Goal: Information Seeking & Learning: Check status

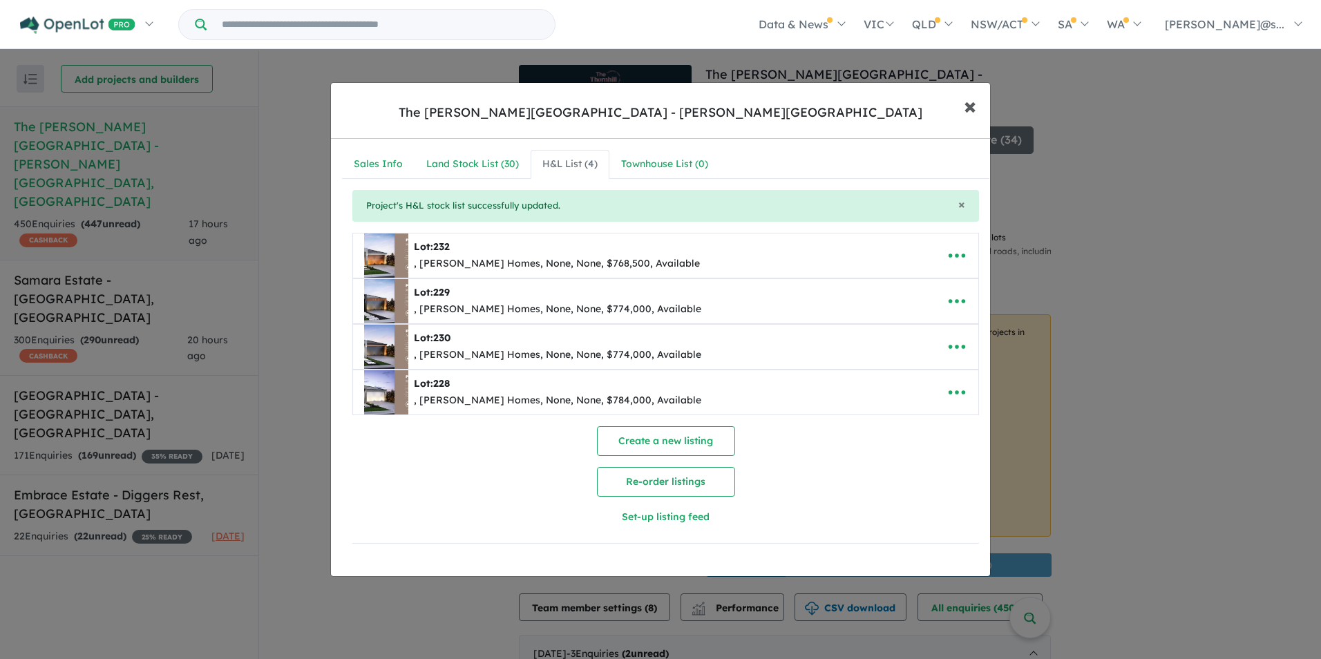
click at [973, 115] on span "×" at bounding box center [970, 105] width 12 height 30
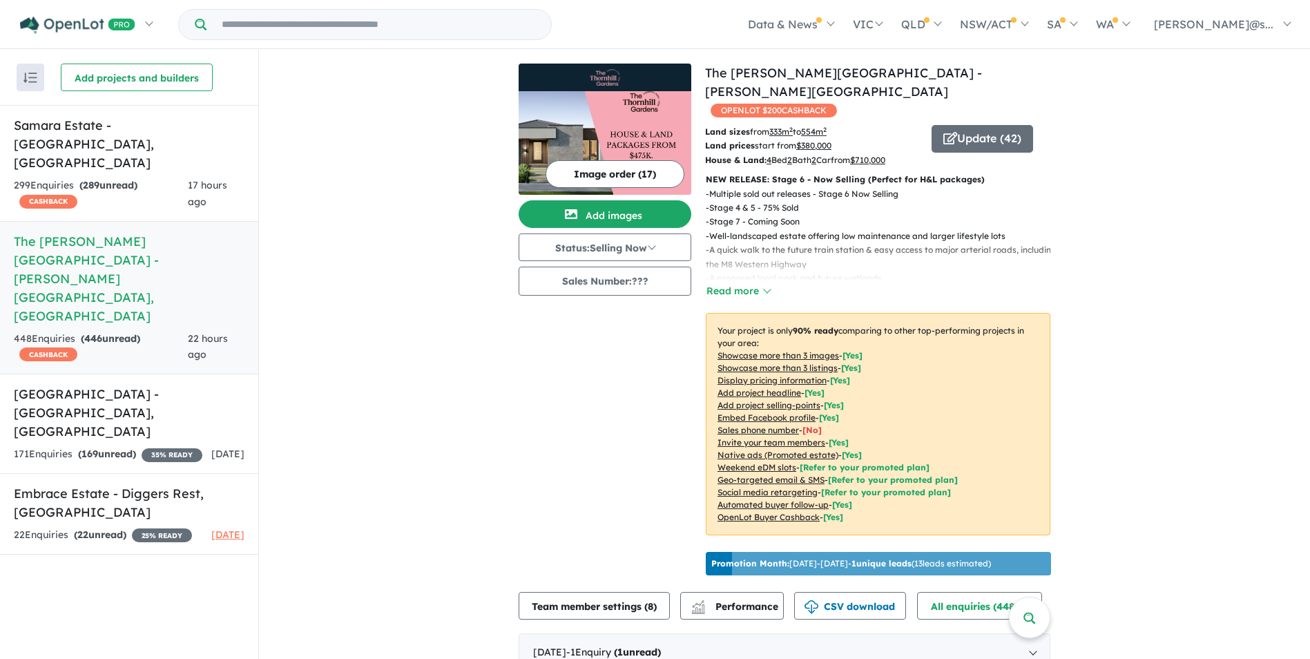
scroll to position [1619, 0]
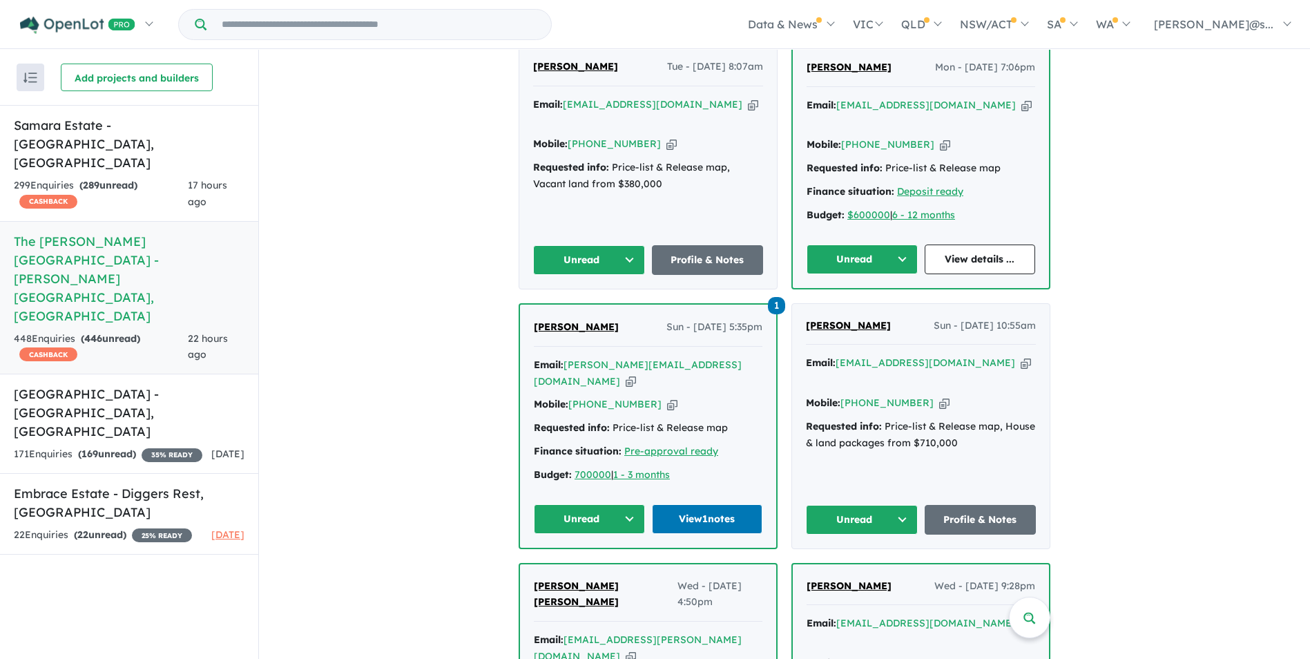
click at [578, 321] on span "sukhjeet chandi" at bounding box center [576, 327] width 85 height 12
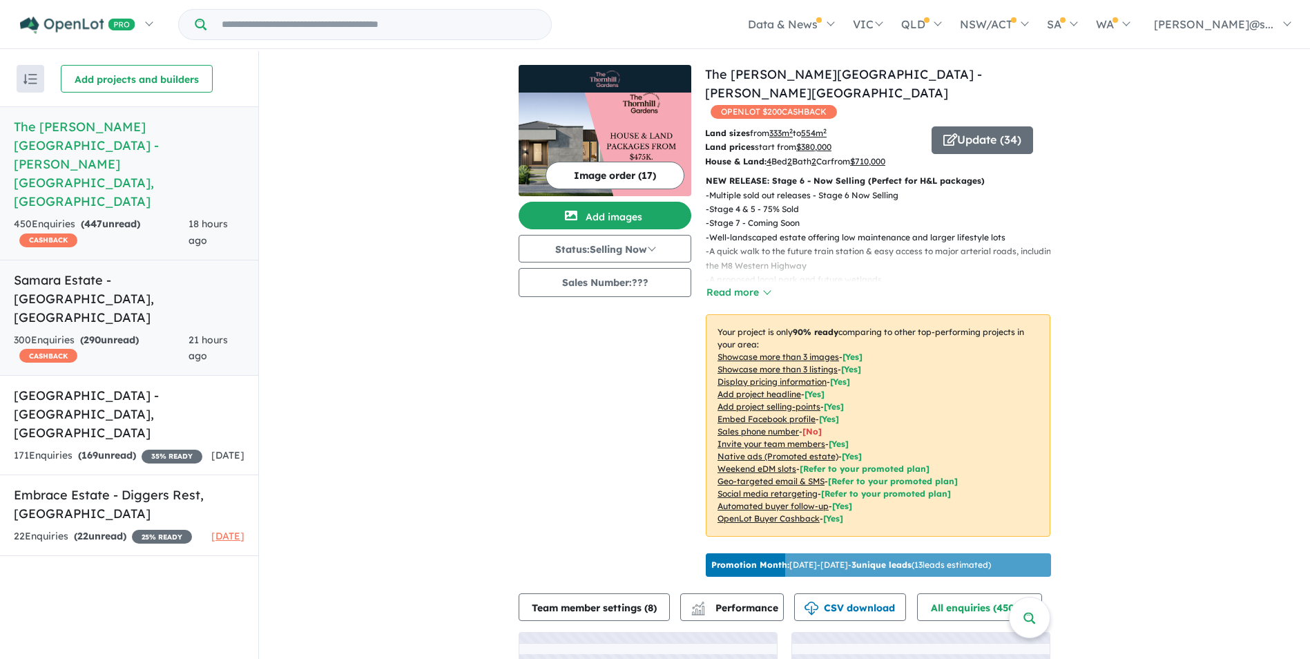
click at [97, 334] on span "290" at bounding box center [92, 340] width 17 height 12
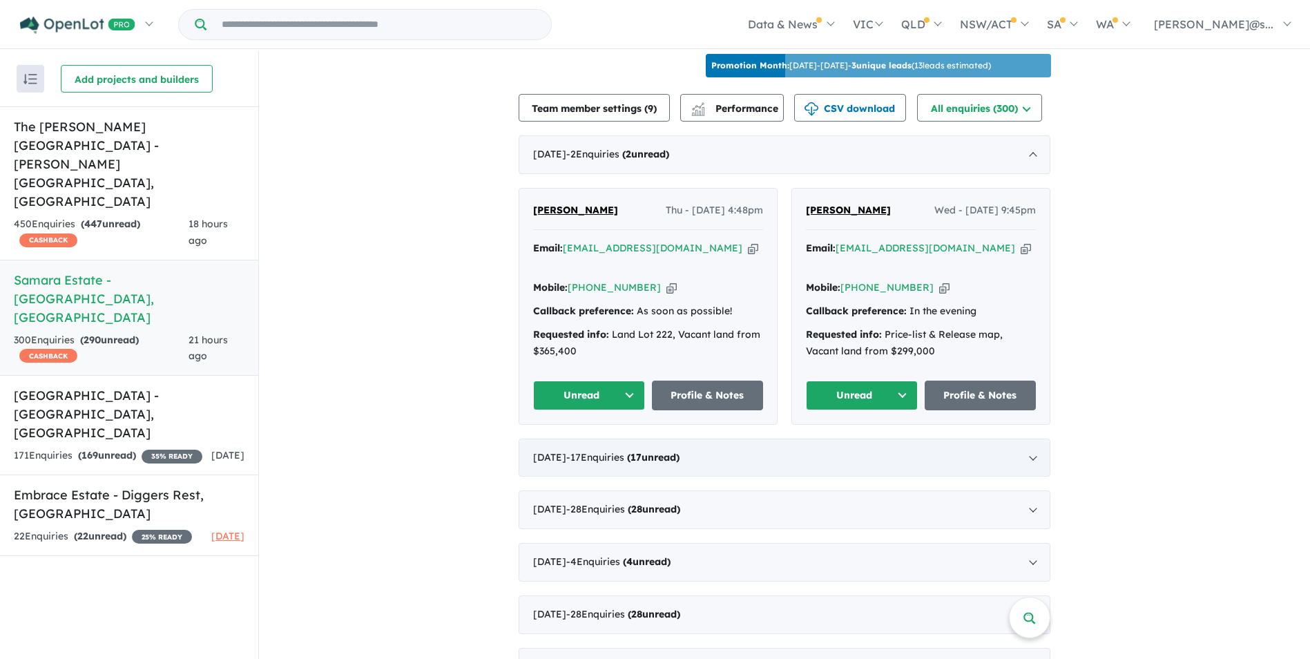
scroll to position [260, 0]
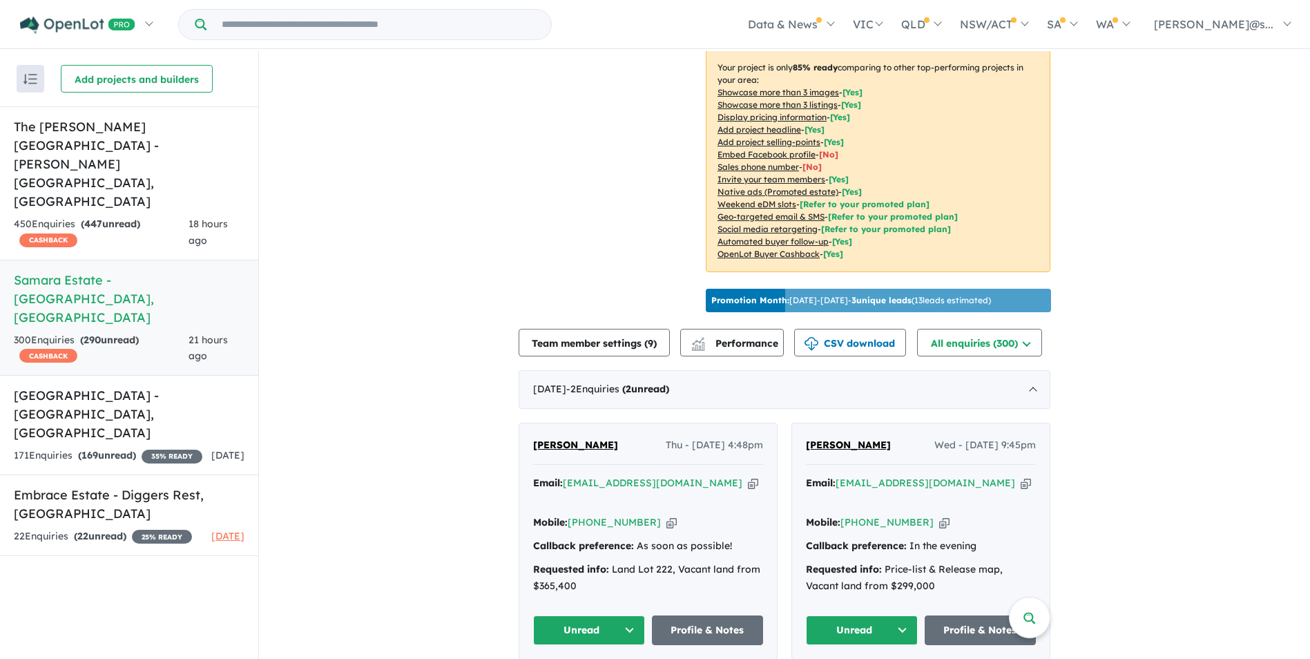
click at [119, 334] on strong "( 290 unread)" at bounding box center [109, 340] width 59 height 12
click at [138, 386] on h5 "Cobble Springs Estate - Cobblebank , VIC" at bounding box center [129, 414] width 231 height 56
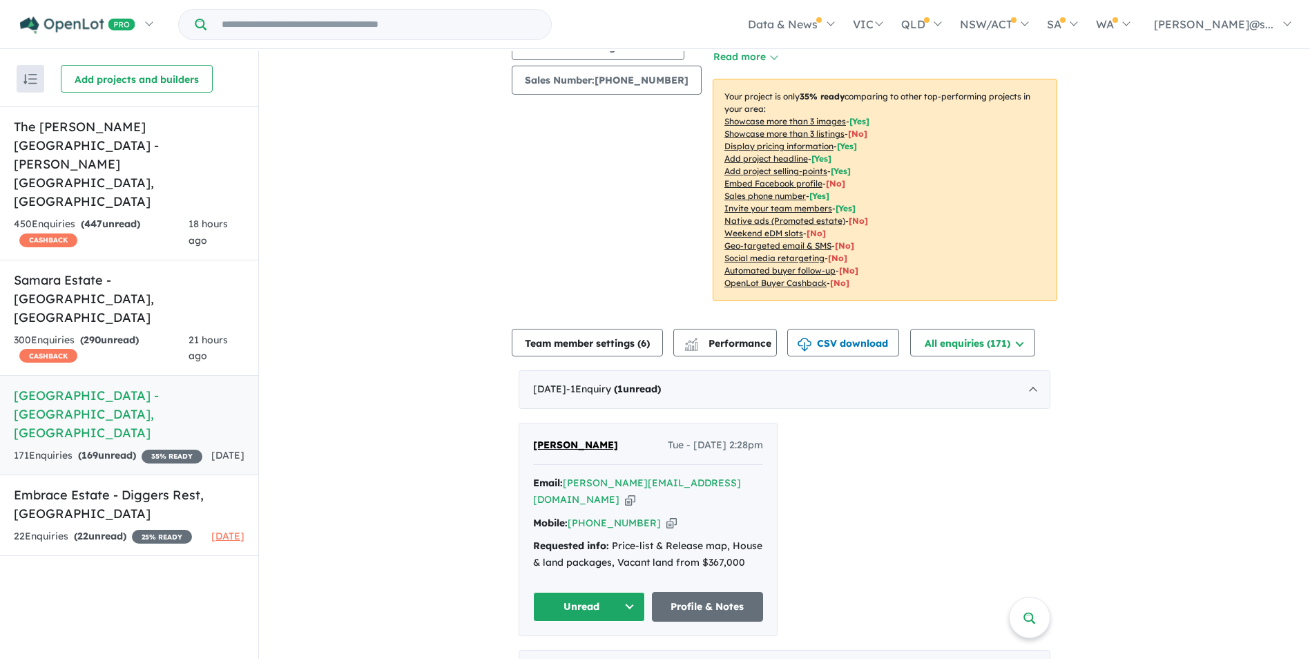
scroll to position [276, 0]
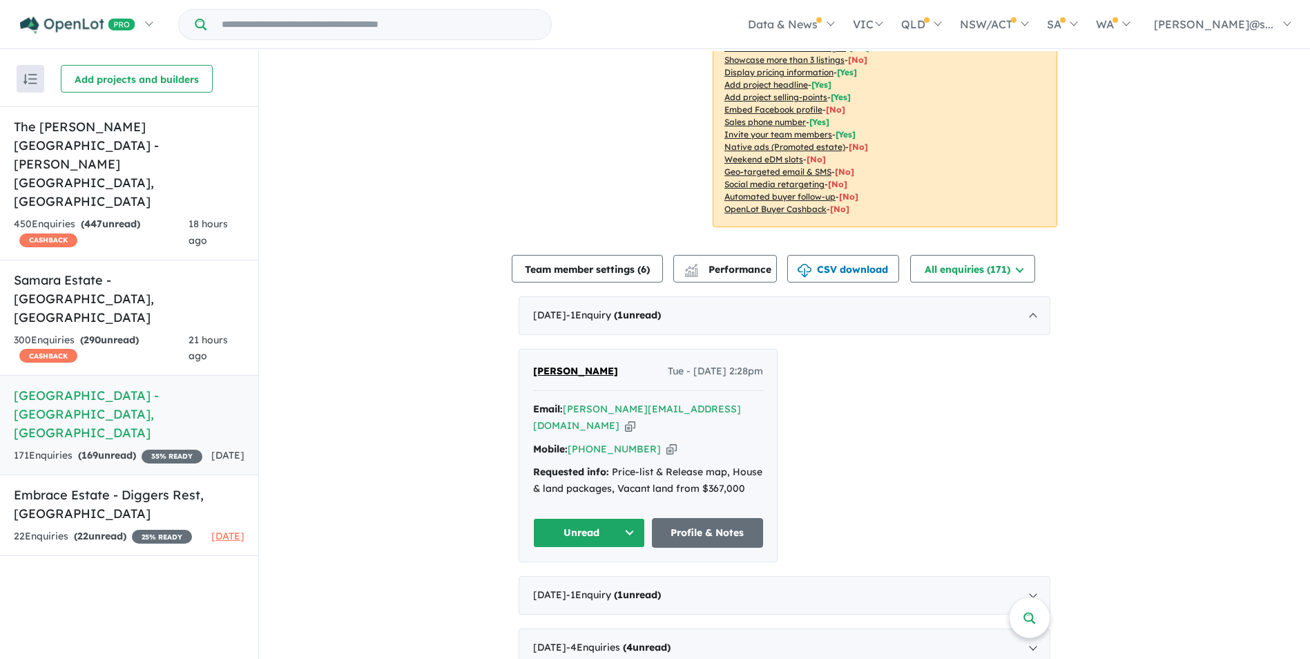
click at [542, 365] on span "Kim Nguyen" at bounding box center [575, 371] width 85 height 12
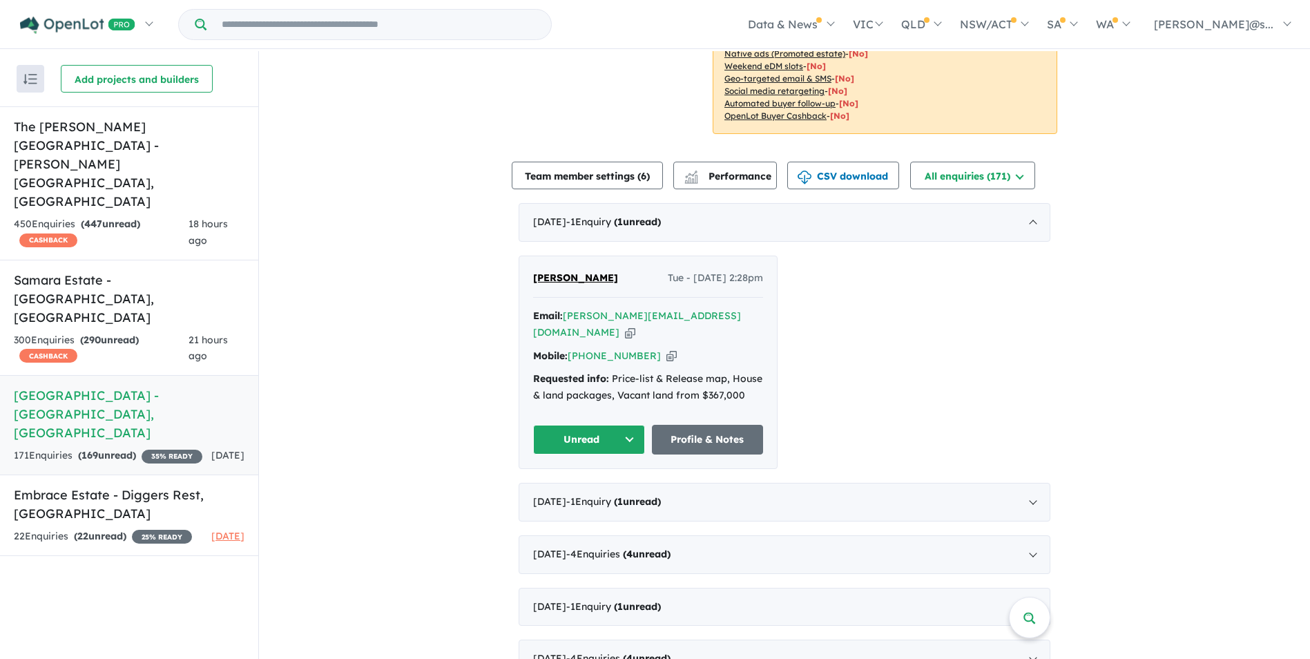
scroll to position [691, 0]
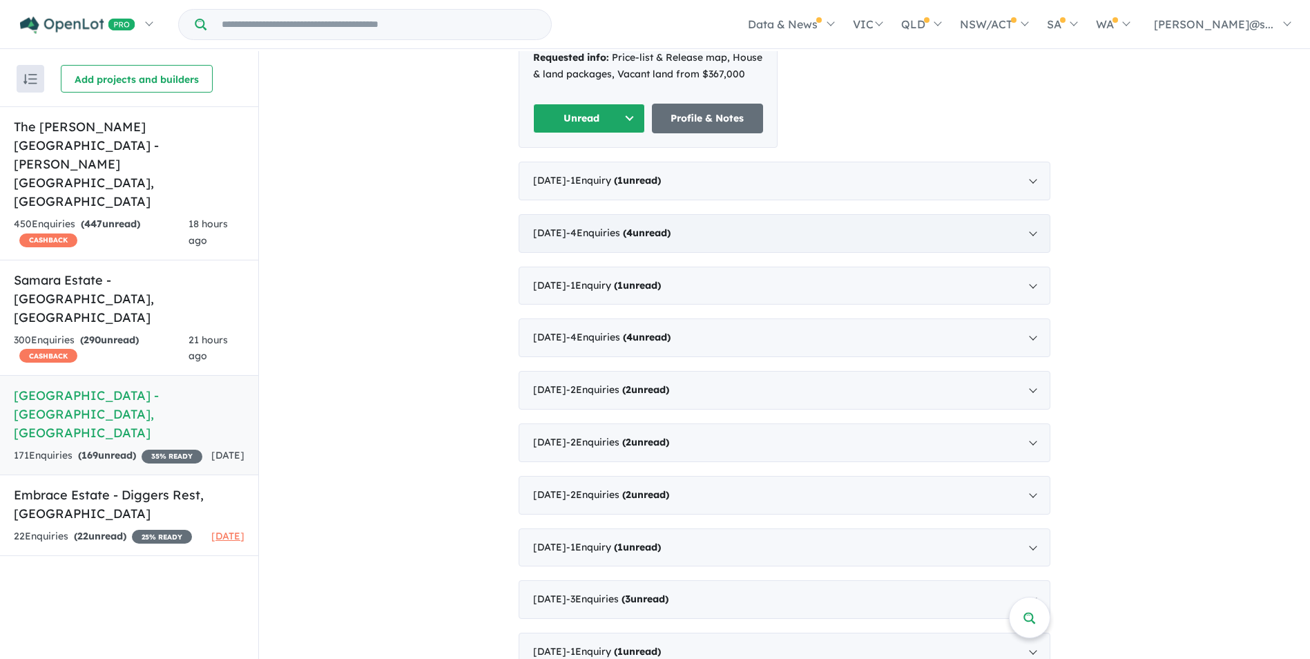
click at [607, 227] on span "- 4 Enquir ies ( 4 unread)" at bounding box center [618, 233] width 104 height 12
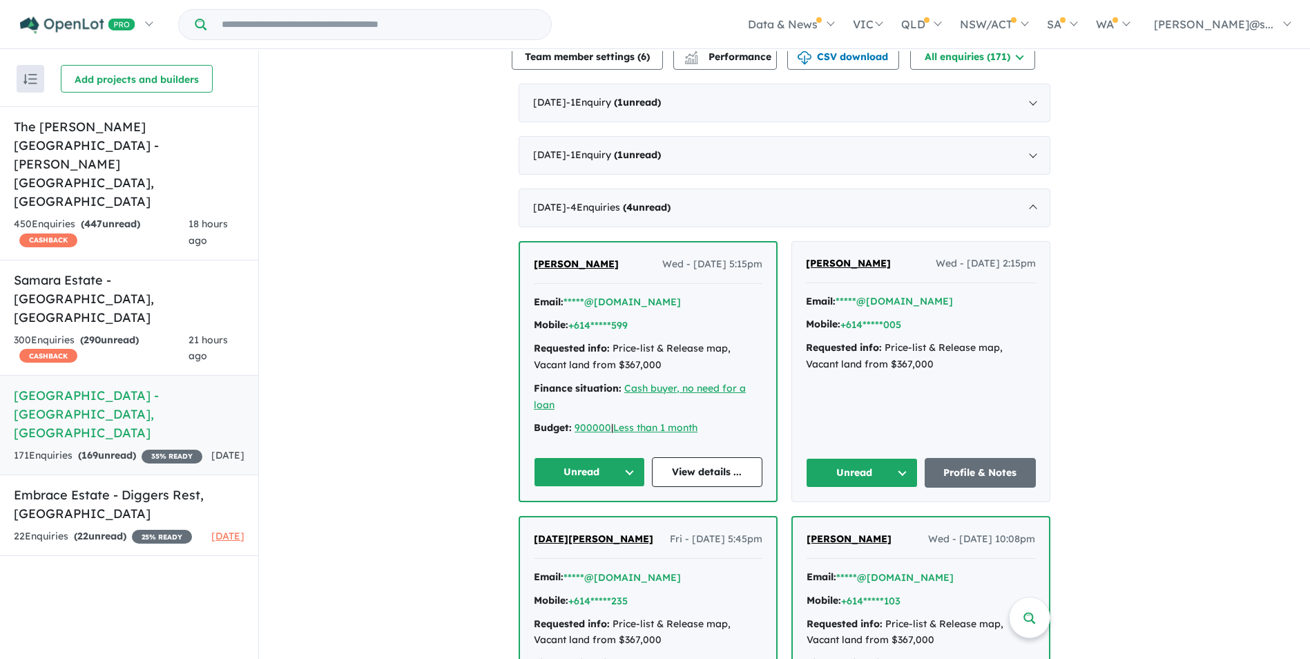
scroll to position [484, 0]
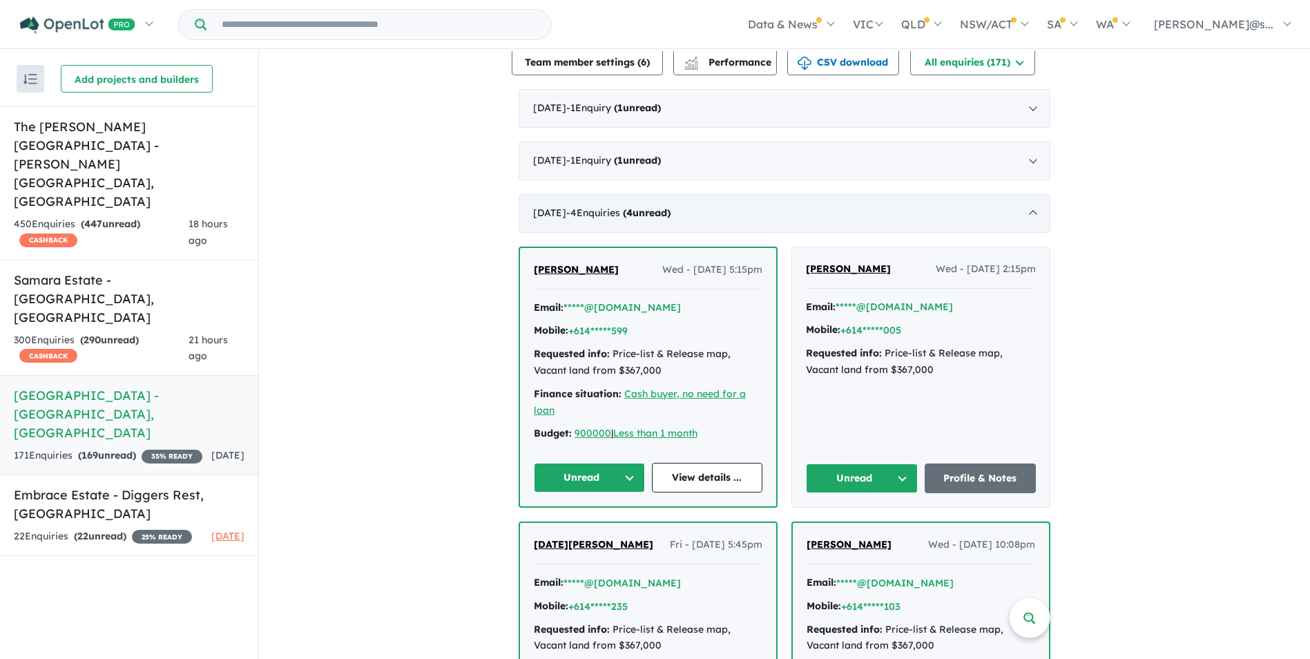
click at [690, 198] on div "July 2025 - 4 Enquir ies ( 4 unread)" at bounding box center [785, 213] width 532 height 39
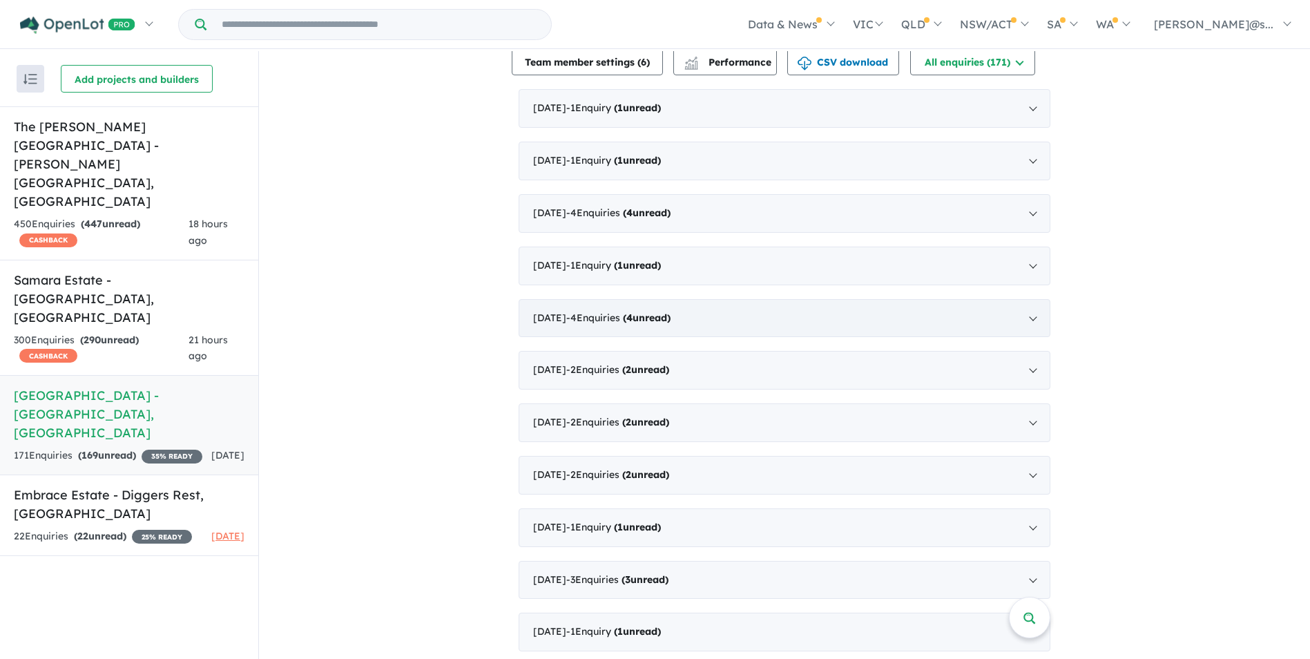
click at [729, 299] on div "May 2025 - 4 Enquir ies ( 4 unread)" at bounding box center [785, 318] width 532 height 39
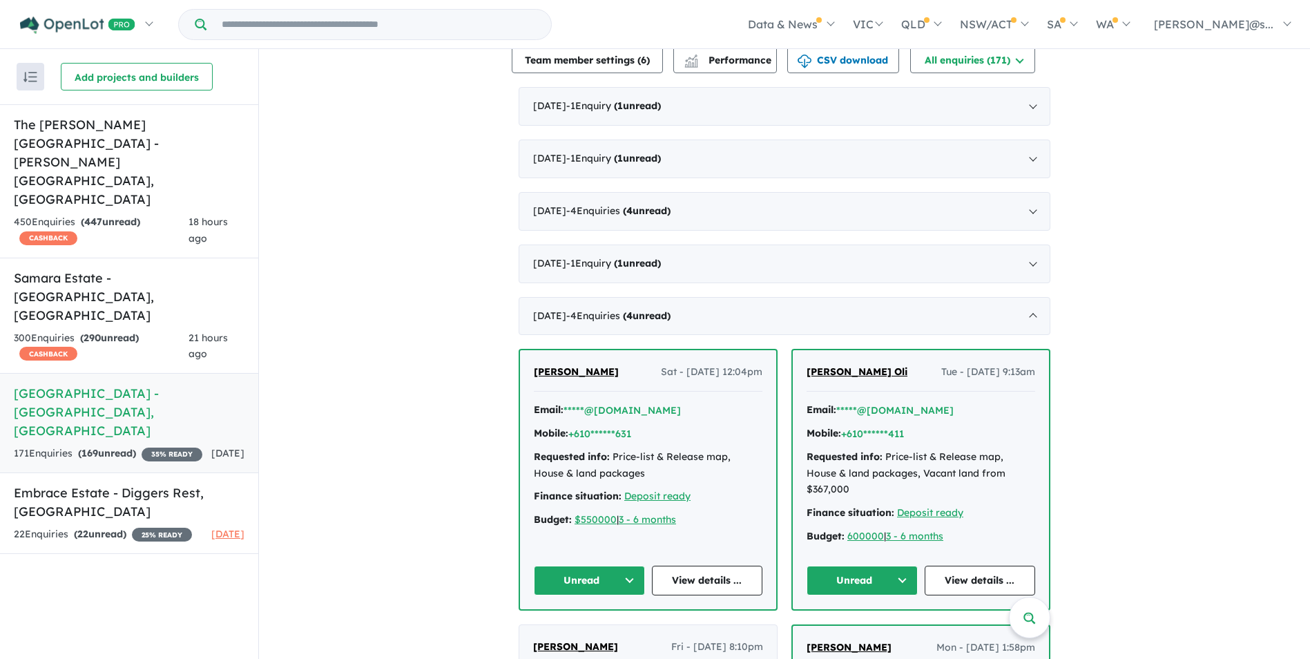
scroll to position [691, 0]
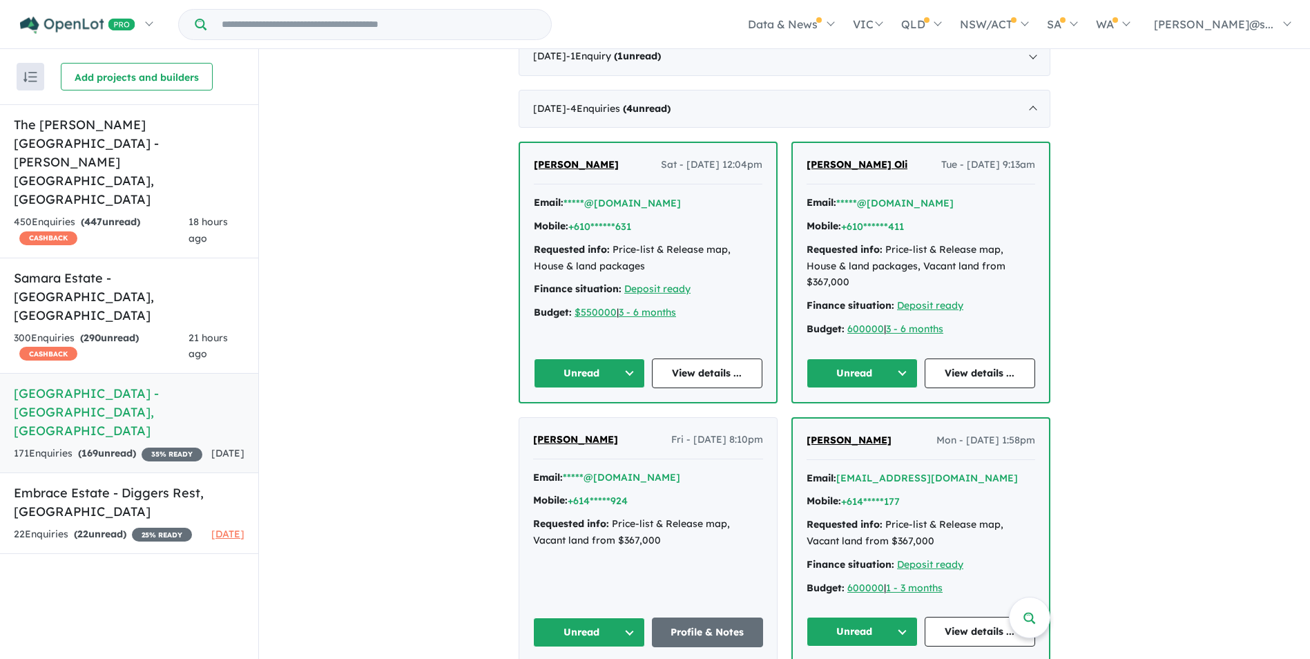
click at [834, 158] on span "Basant Oli" at bounding box center [857, 164] width 101 height 12
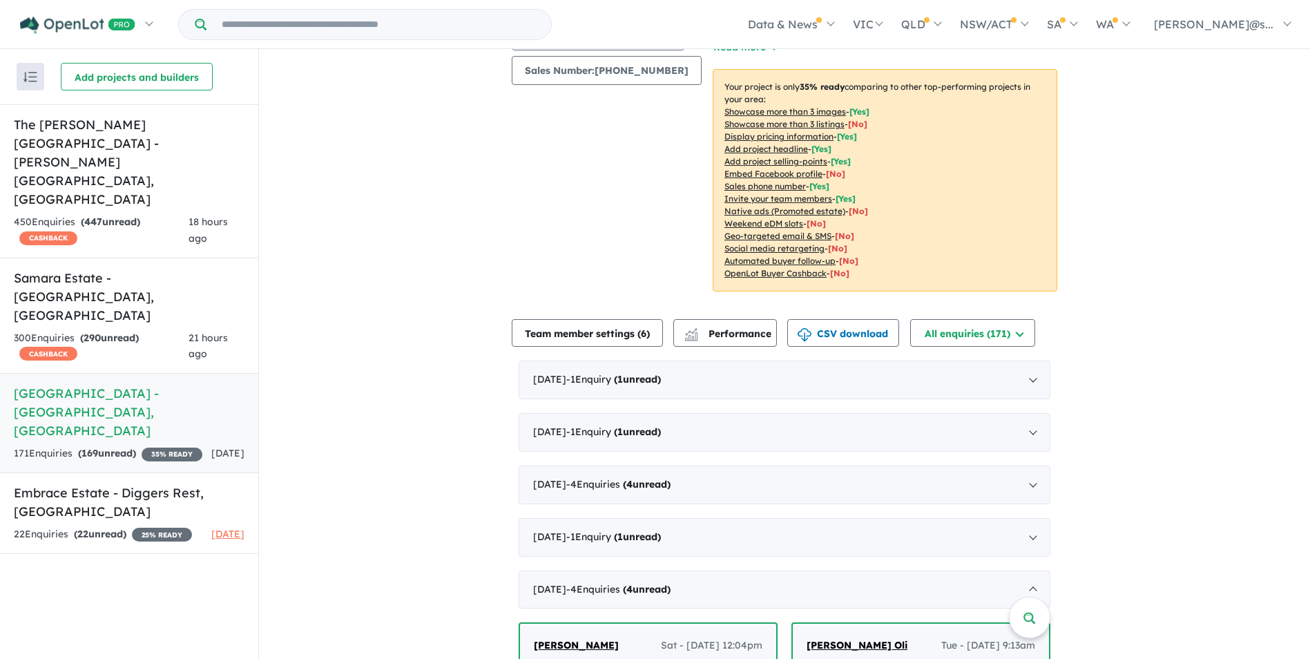
scroll to position [207, 0]
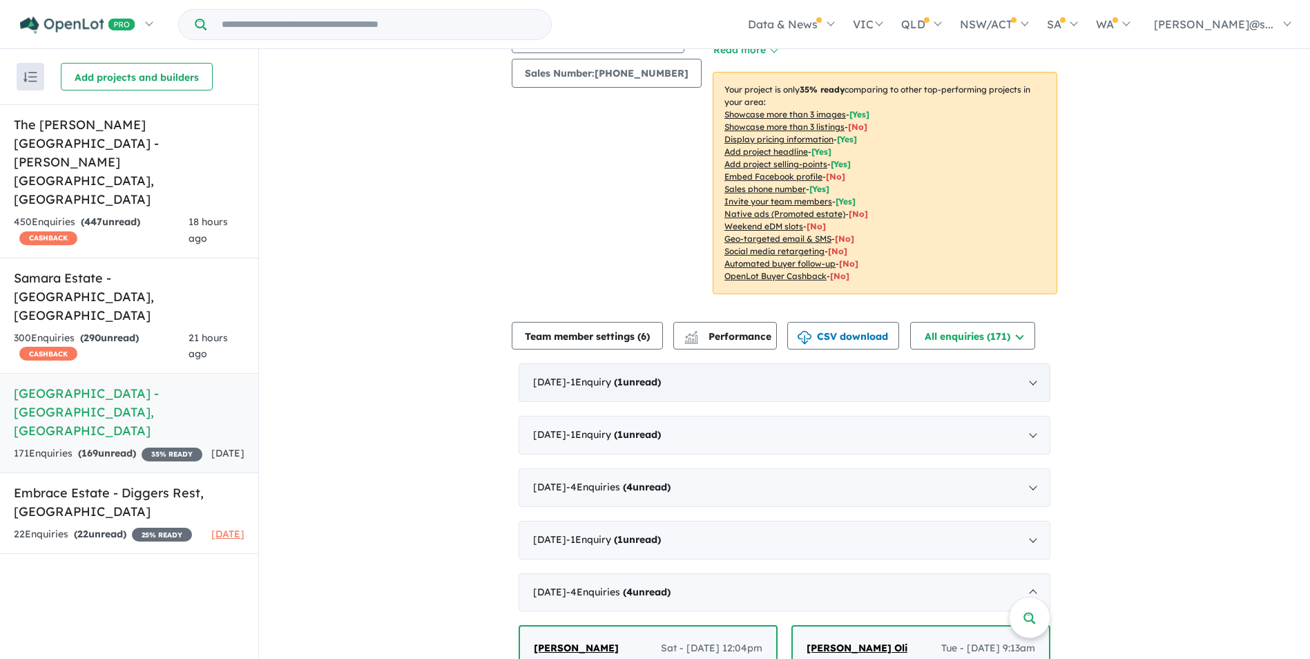
click at [655, 376] on span "- 1 Enquir y ( 1 unread)" at bounding box center [613, 382] width 95 height 12
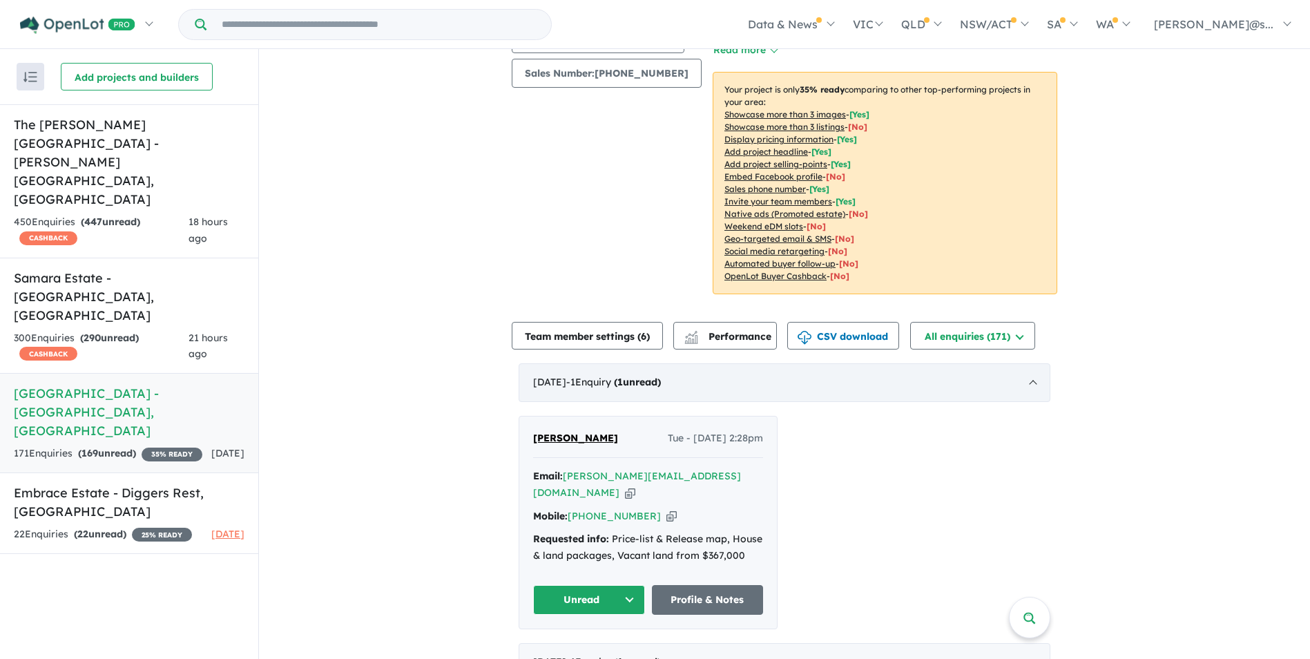
click at [661, 376] on strong "( 1 unread)" at bounding box center [637, 382] width 47 height 12
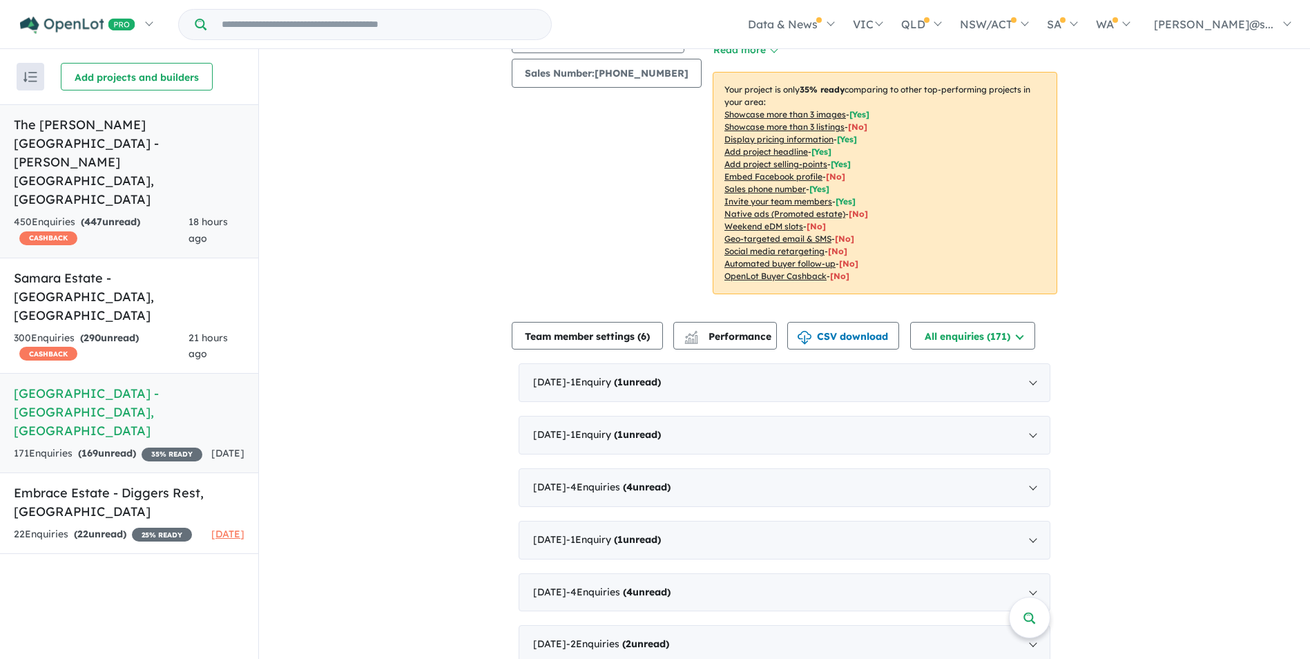
click at [108, 134] on h5 "The Thornhill Gardens Estate - Thornhill Park , VIC" at bounding box center [129, 161] width 231 height 93
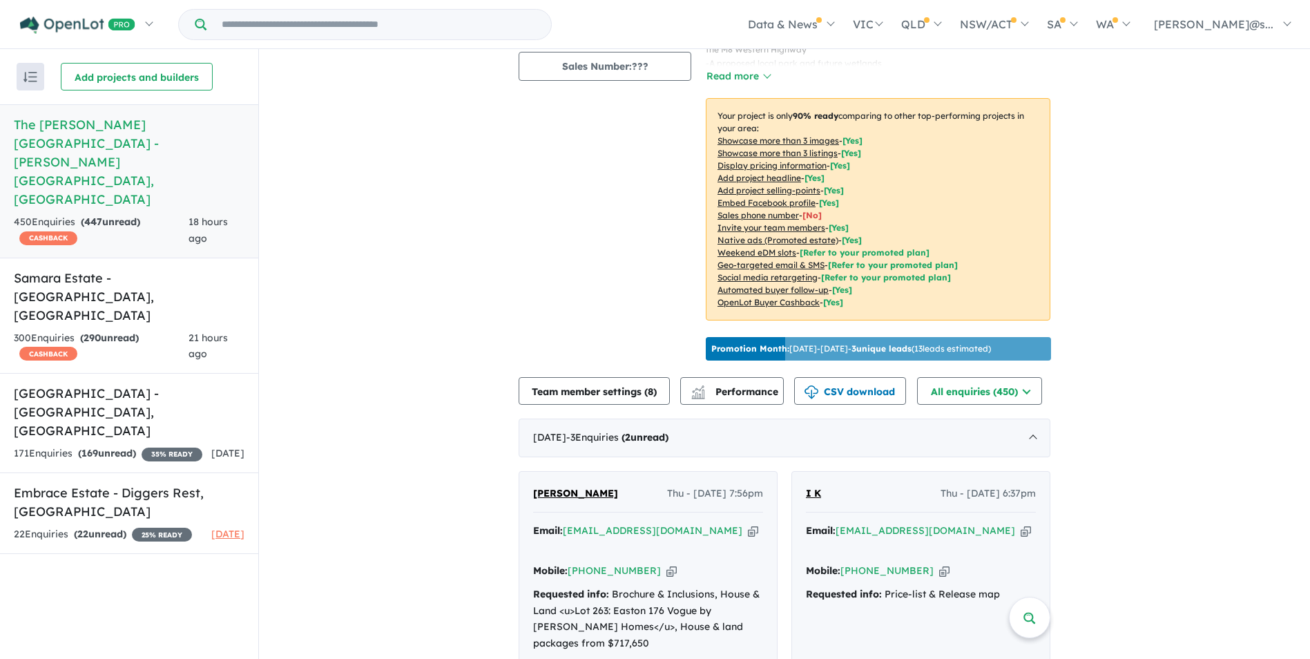
scroll to position [342, 0]
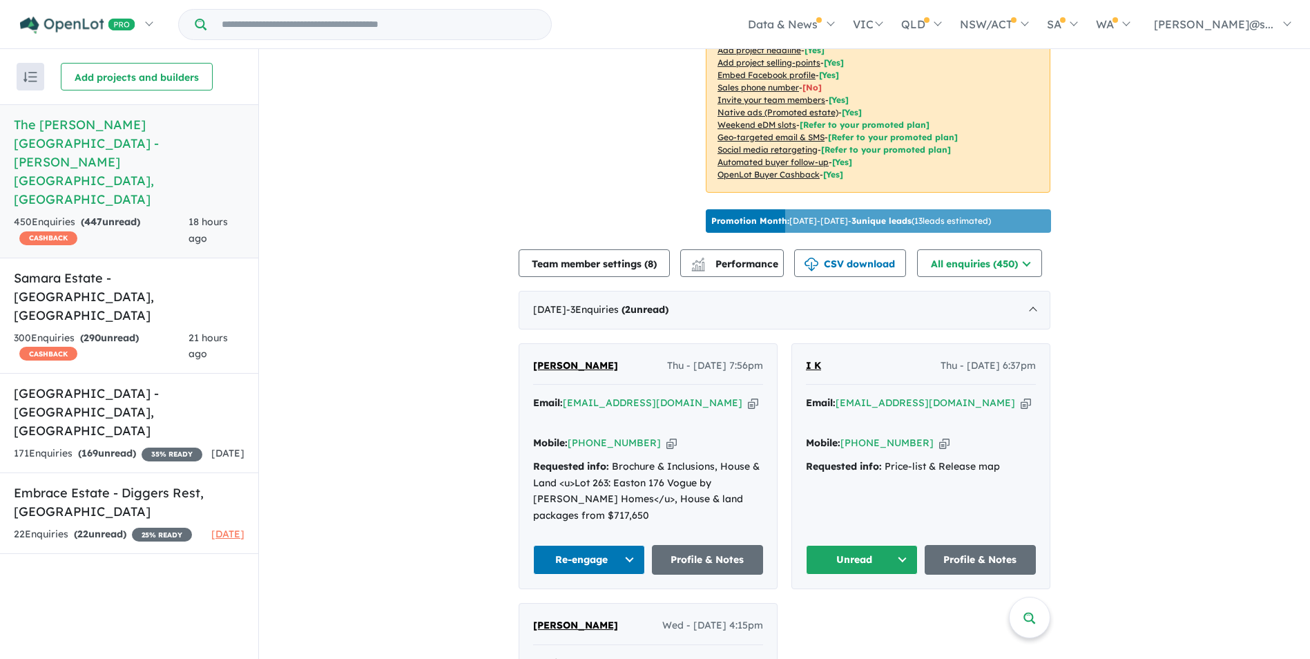
click at [748, 396] on icon "button" at bounding box center [753, 403] width 10 height 15
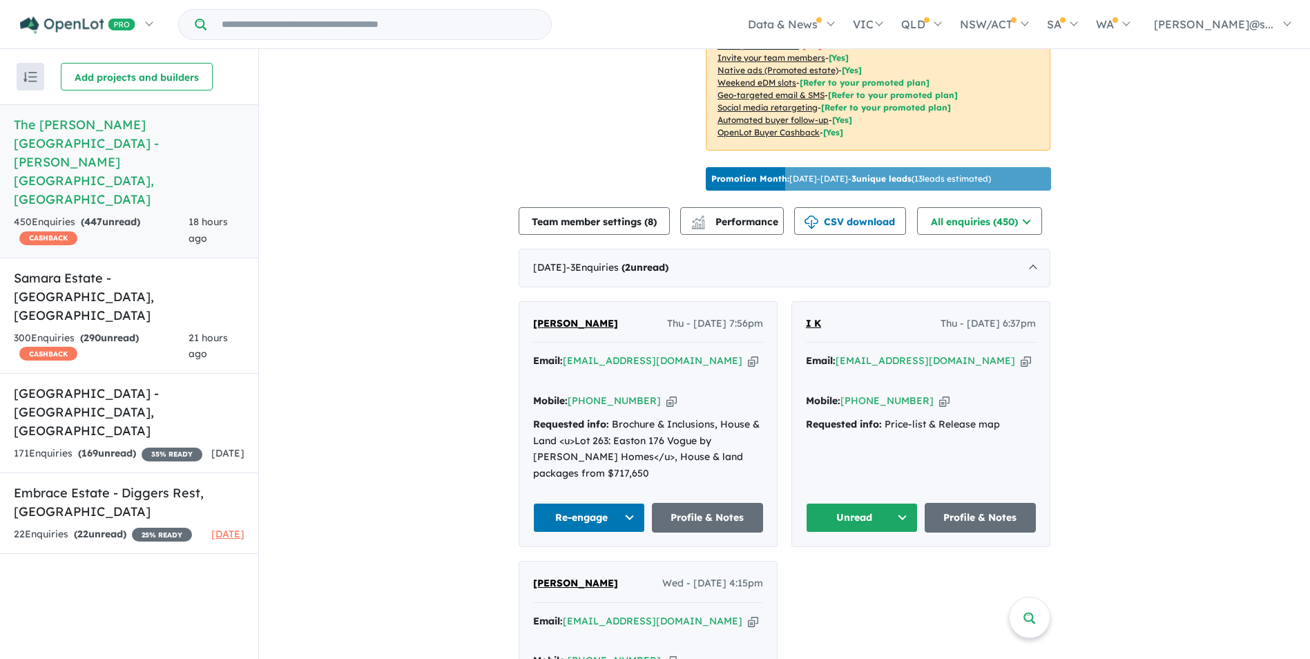
scroll to position [480, 0]
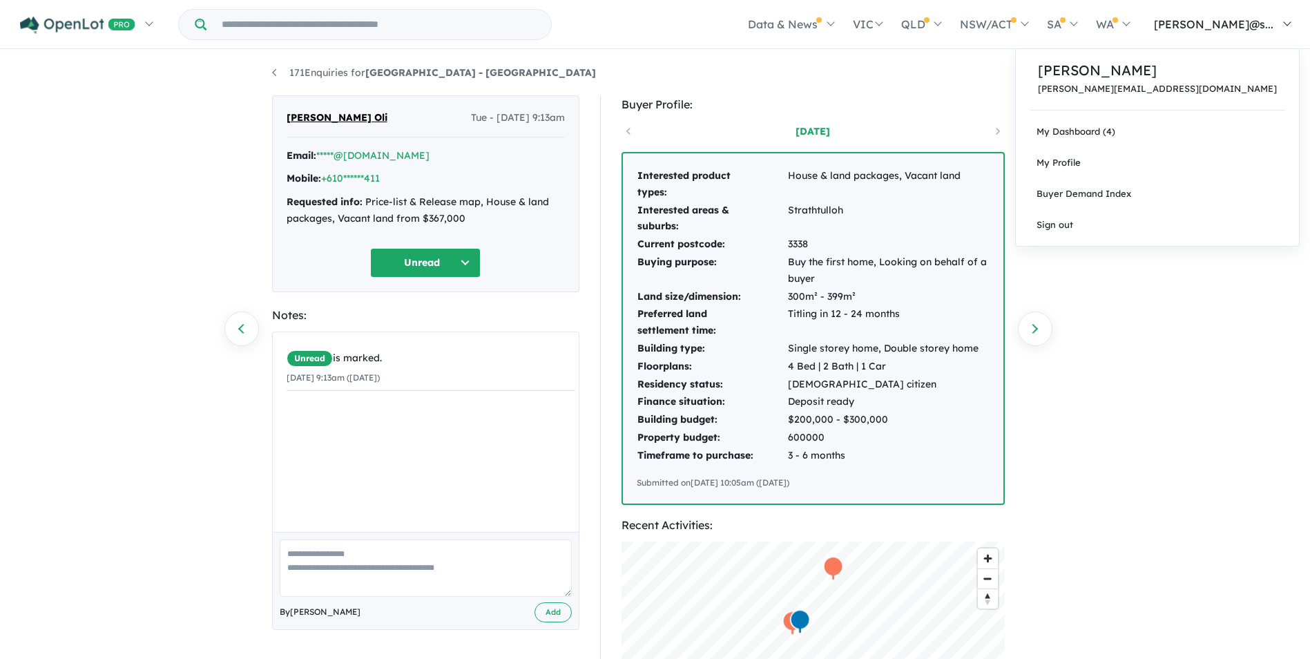
click at [1241, 28] on span "[PERSON_NAME]@s..." at bounding box center [1214, 24] width 120 height 14
click at [1081, 166] on span "My Profile" at bounding box center [1059, 162] width 44 height 11
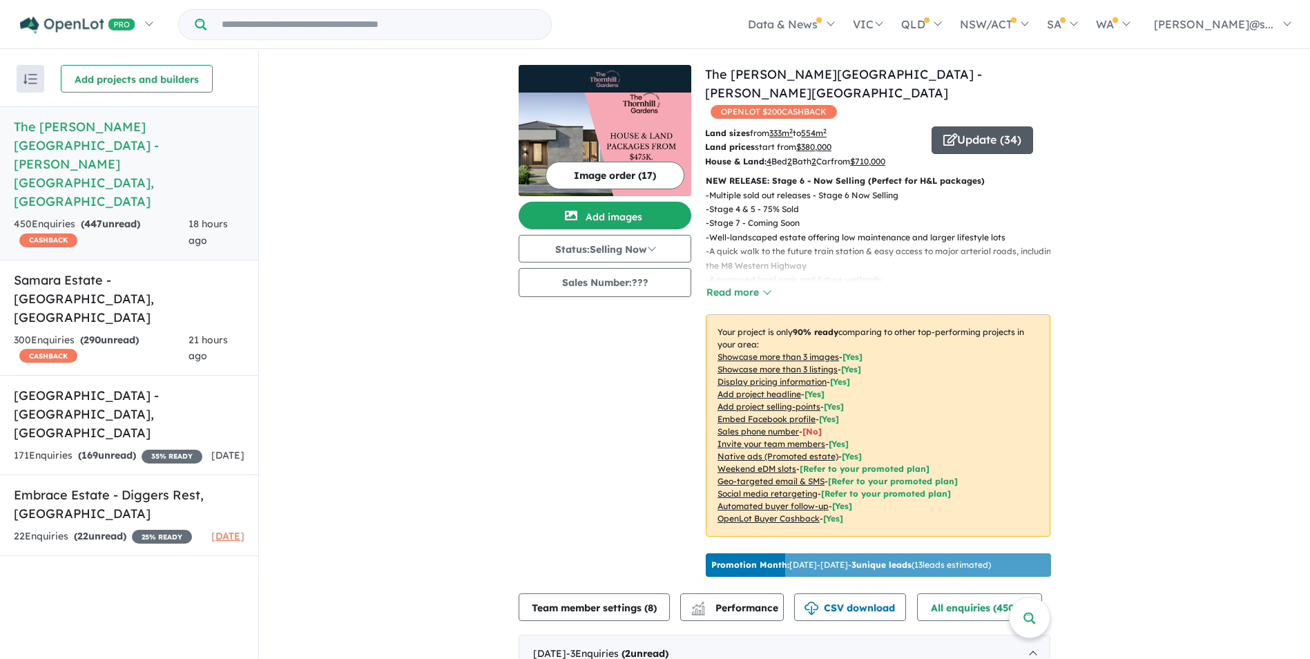
click at [988, 126] on button "Update ( 34 )" at bounding box center [983, 140] width 102 height 28
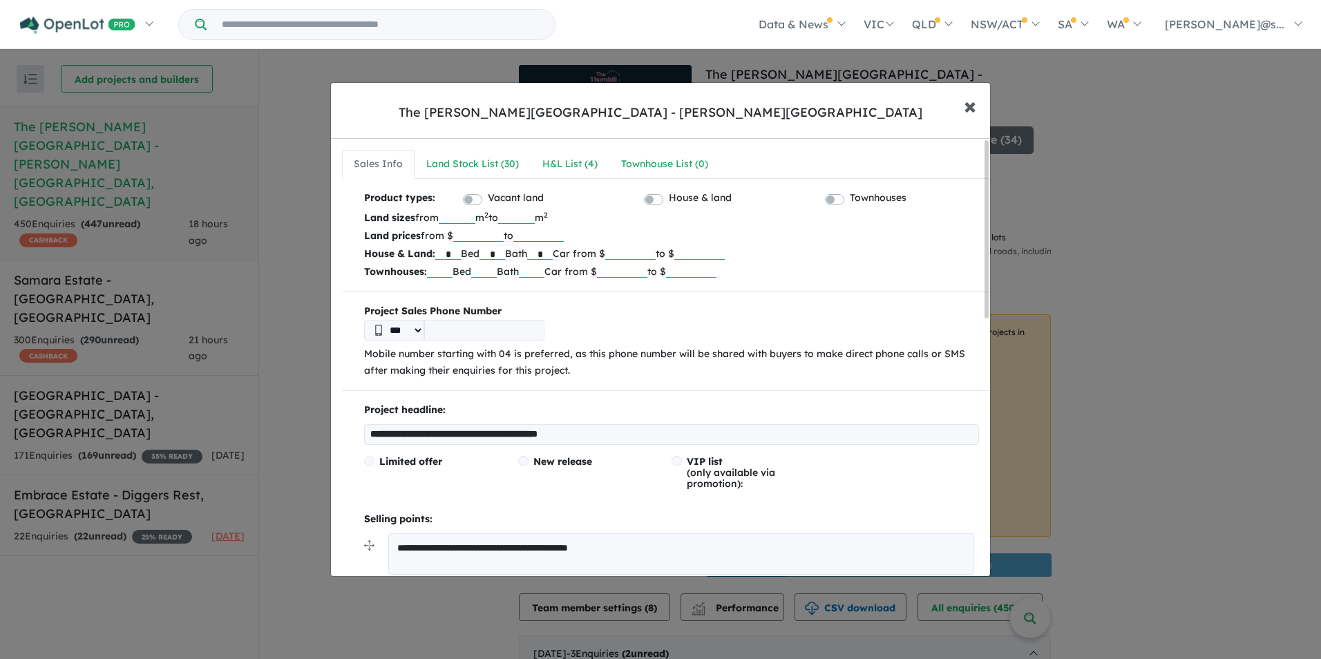
click at [964, 117] on span "×" at bounding box center [970, 105] width 12 height 30
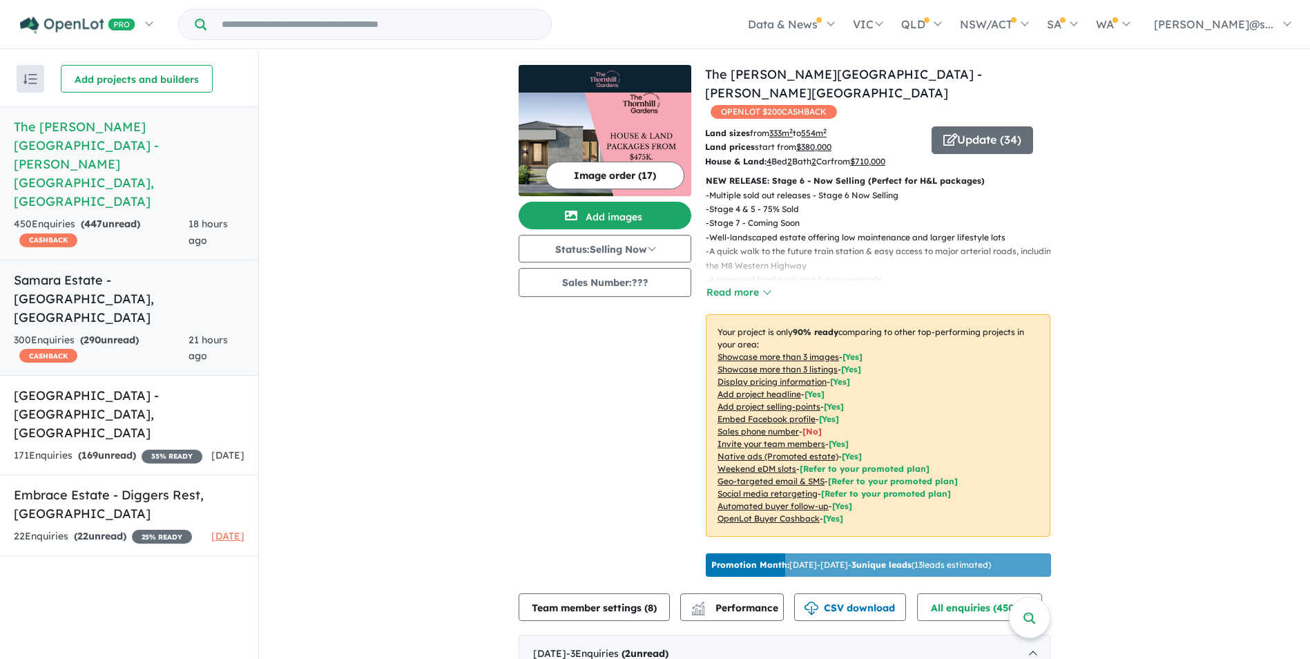
click at [137, 334] on strong "( 290 unread)" at bounding box center [109, 340] width 59 height 12
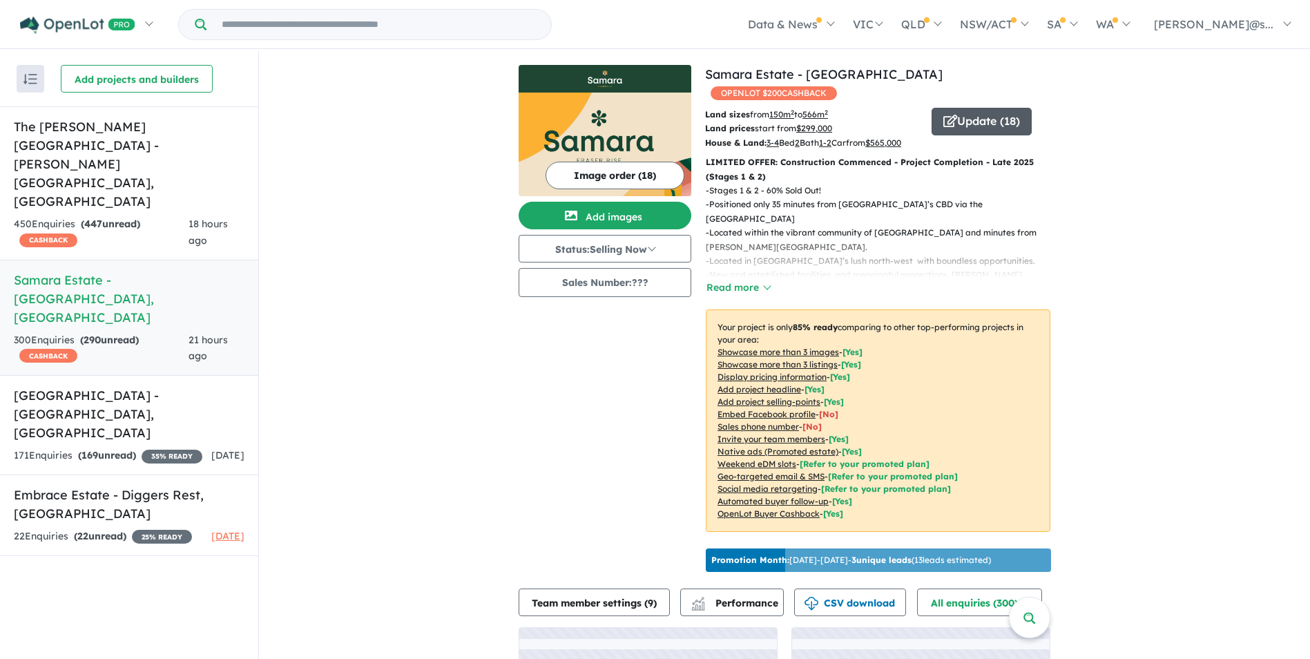
click at [997, 108] on button "Update ( 18 )" at bounding box center [982, 122] width 100 height 28
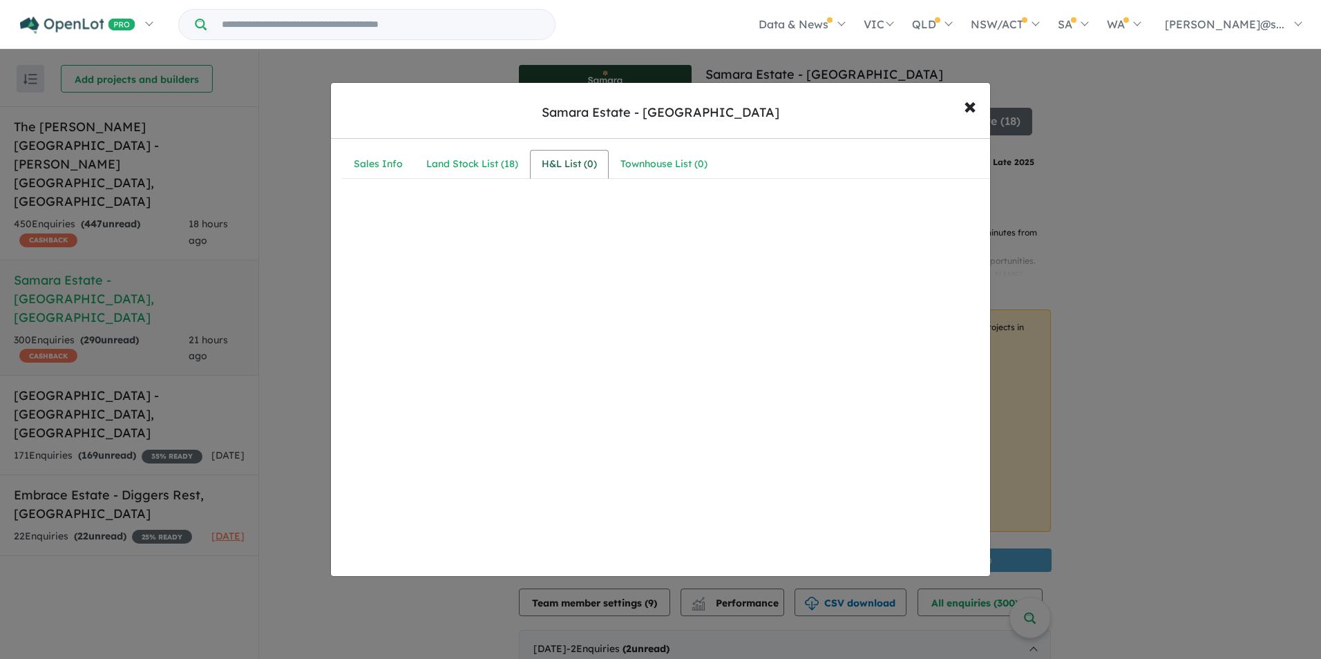
click at [571, 163] on div "H&L List ( 0 )" at bounding box center [569, 164] width 55 height 17
click at [962, 108] on button "× Close" at bounding box center [970, 105] width 40 height 37
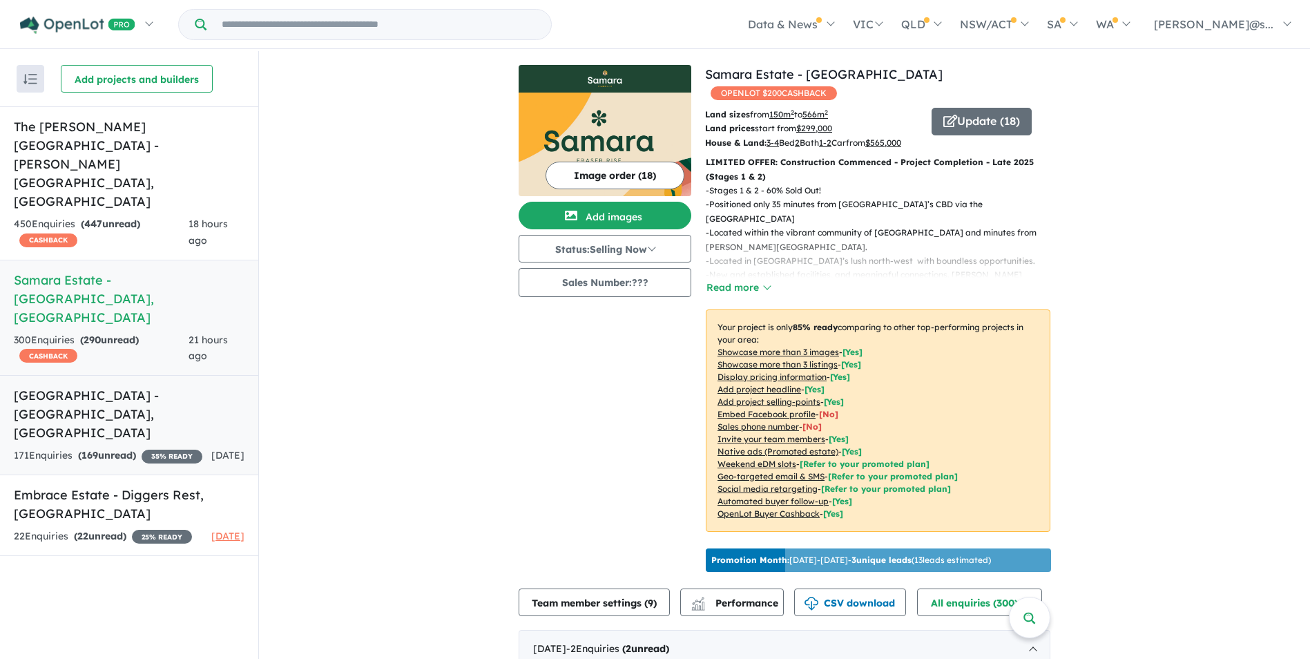
click at [156, 386] on h5 "Cobble Springs Estate - Cobblebank , VIC" at bounding box center [129, 414] width 231 height 56
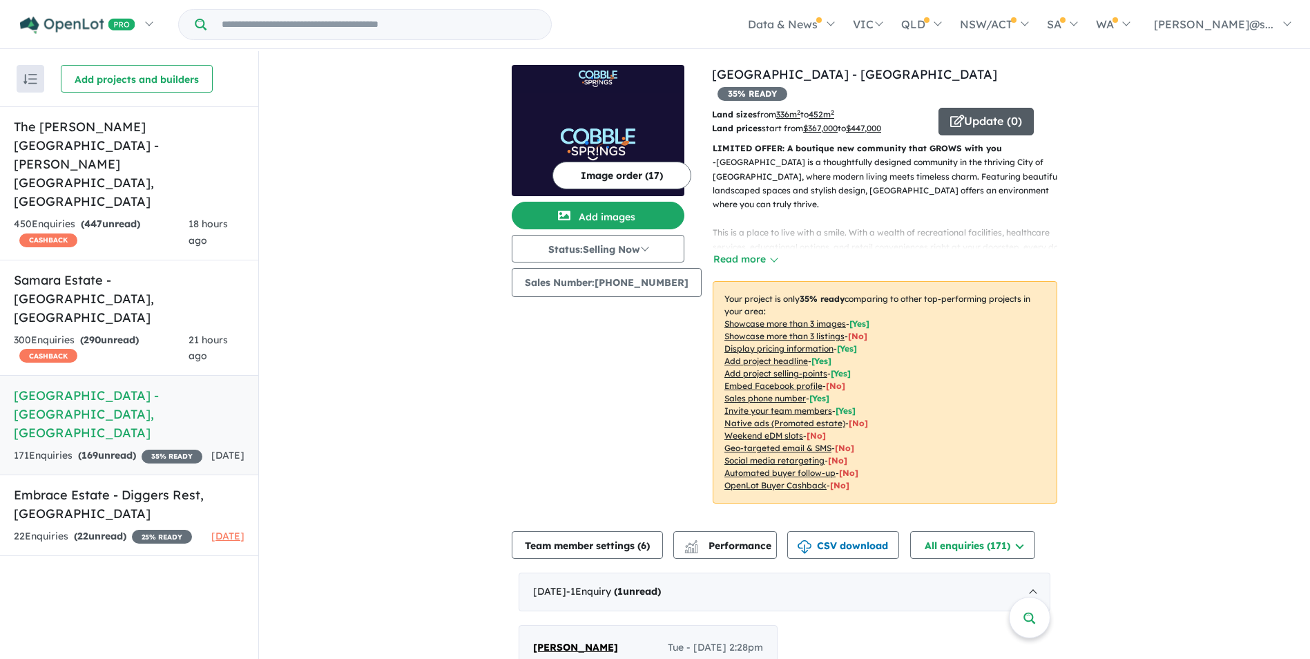
click at [991, 111] on button "Update ( 0 )" at bounding box center [986, 122] width 95 height 28
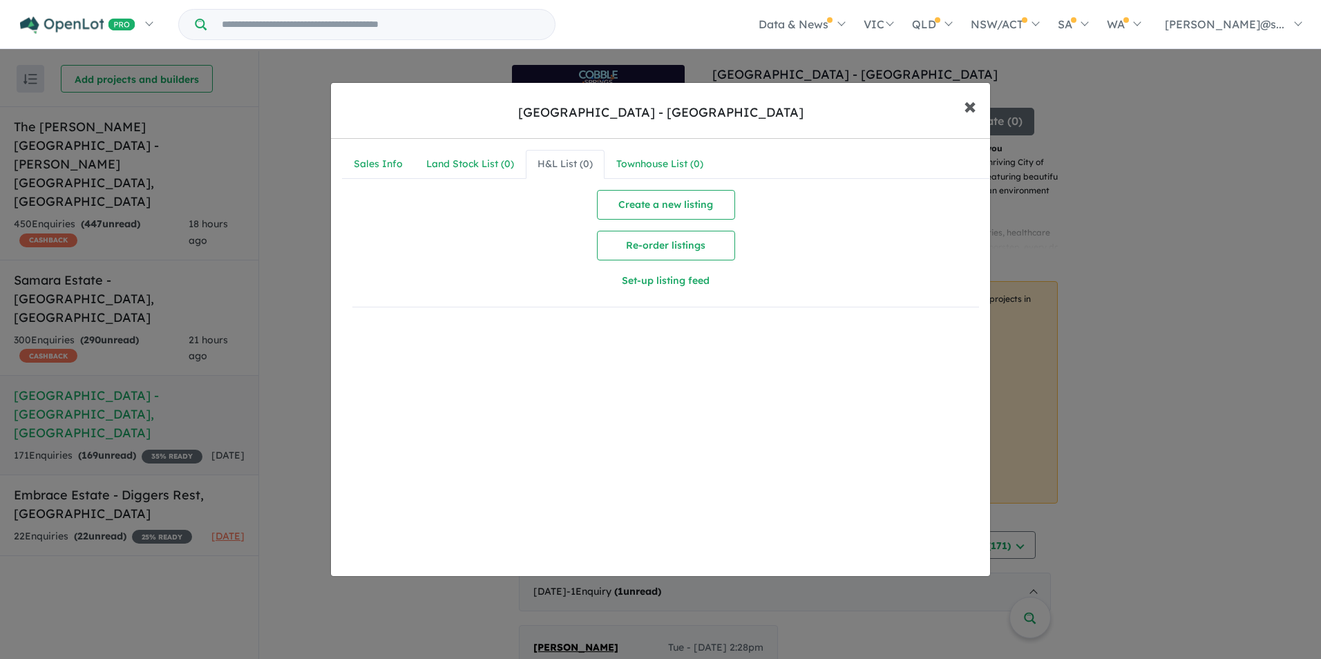
click at [973, 110] on span "×" at bounding box center [970, 105] width 12 height 30
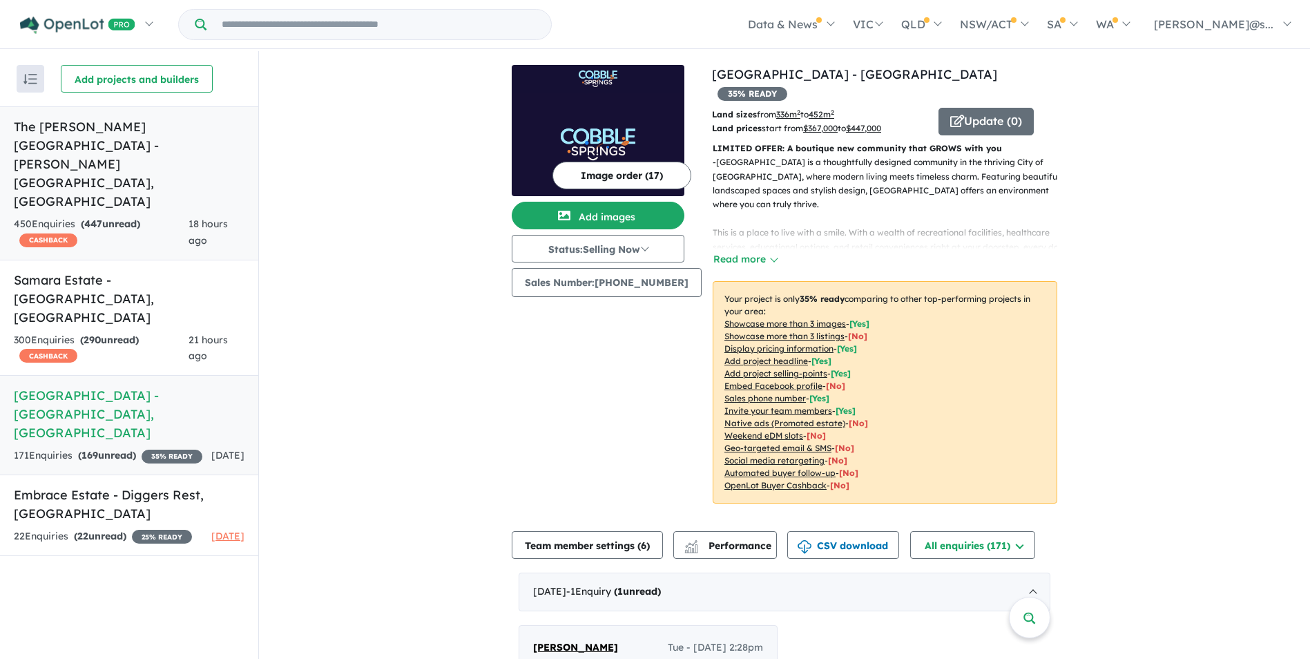
click at [122, 216] on div "450 Enquir ies ( 447 unread) CASHBACK" at bounding box center [101, 232] width 175 height 33
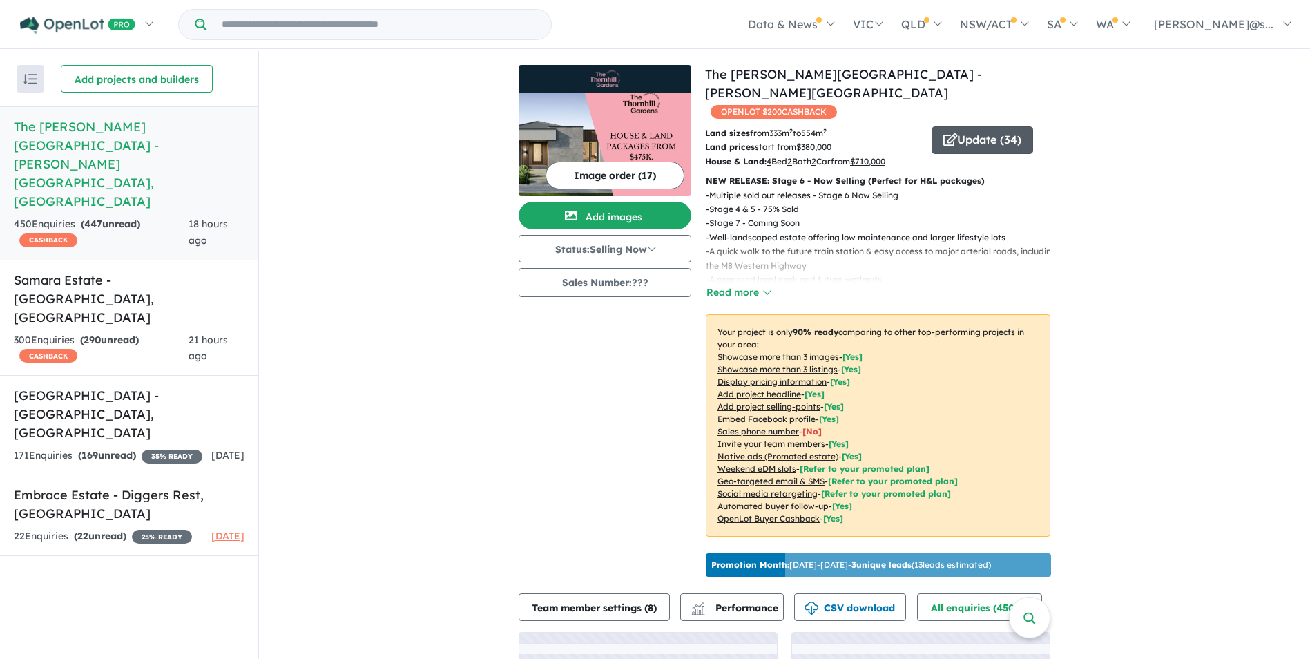
click at [979, 126] on button "Update ( 34 )" at bounding box center [983, 140] width 102 height 28
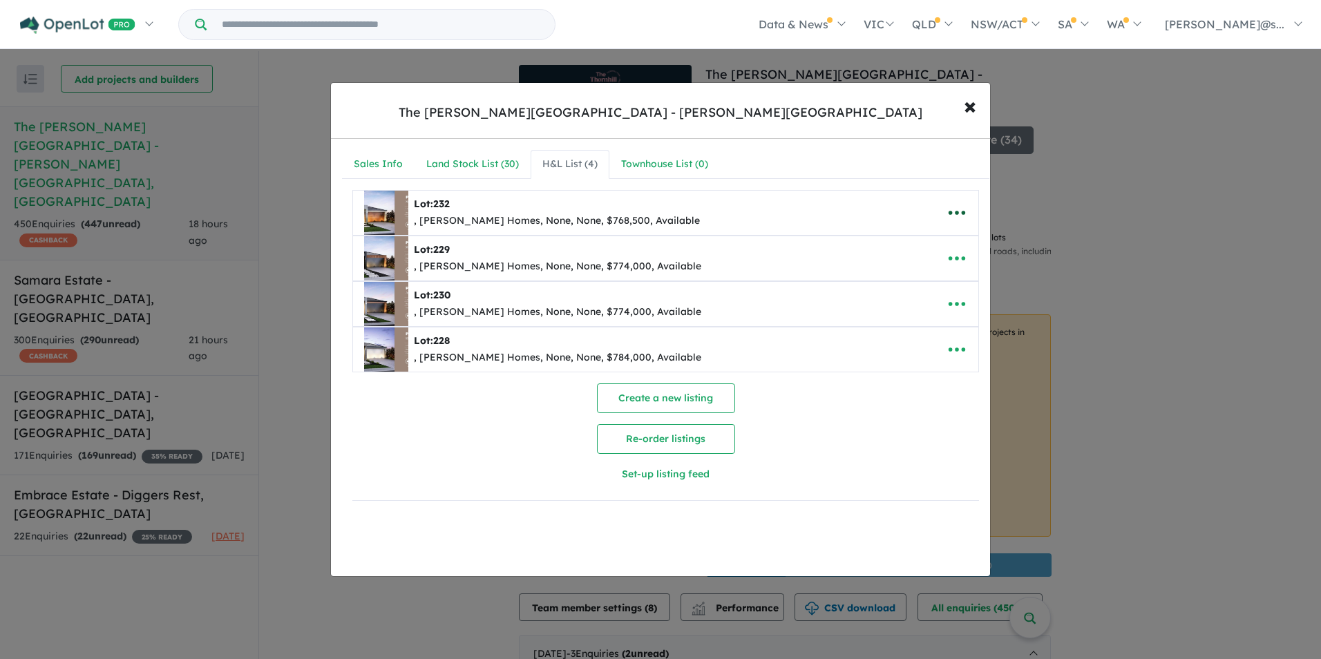
click at [951, 213] on icon "button" at bounding box center [956, 213] width 17 height 4
click at [969, 110] on span "×" at bounding box center [970, 105] width 12 height 30
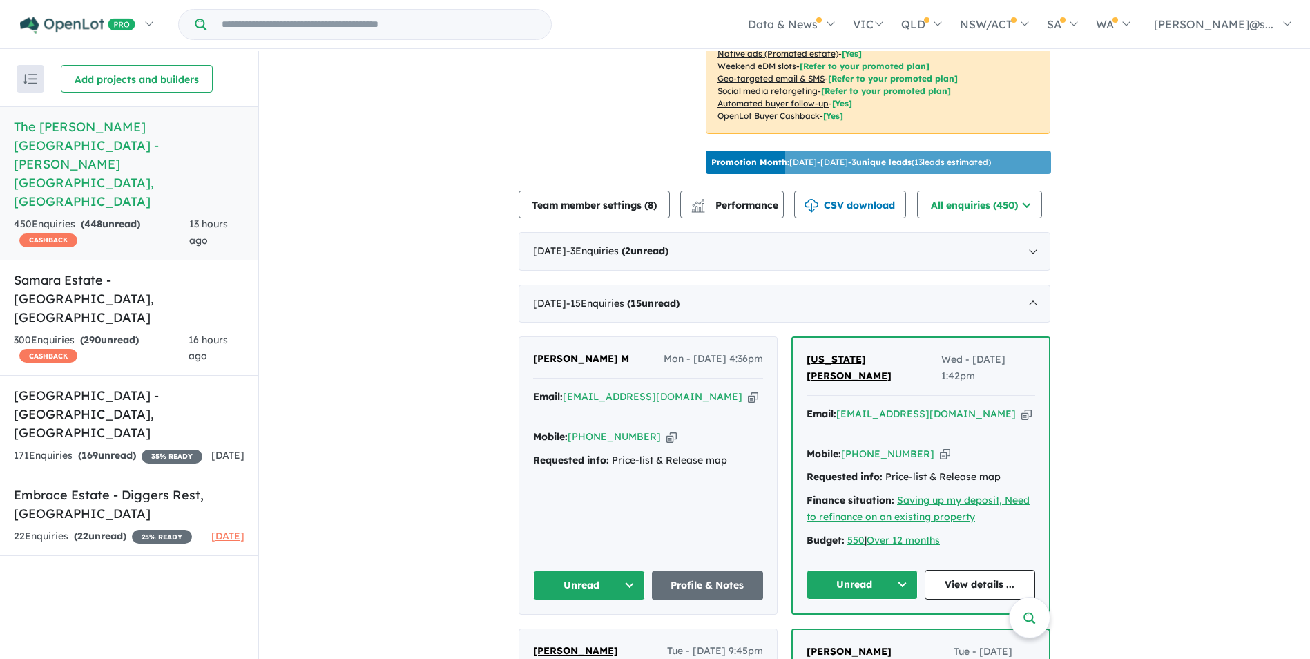
scroll to position [276, 0]
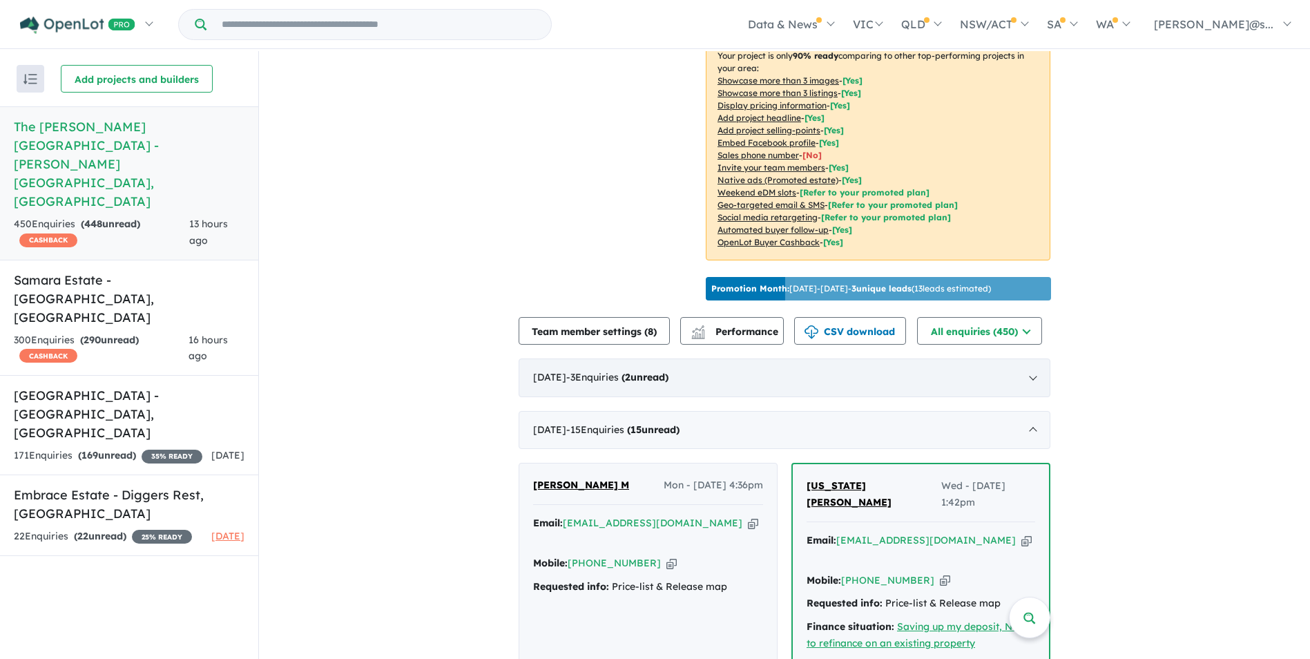
click at [669, 374] on strong "( 2 unread)" at bounding box center [645, 377] width 47 height 12
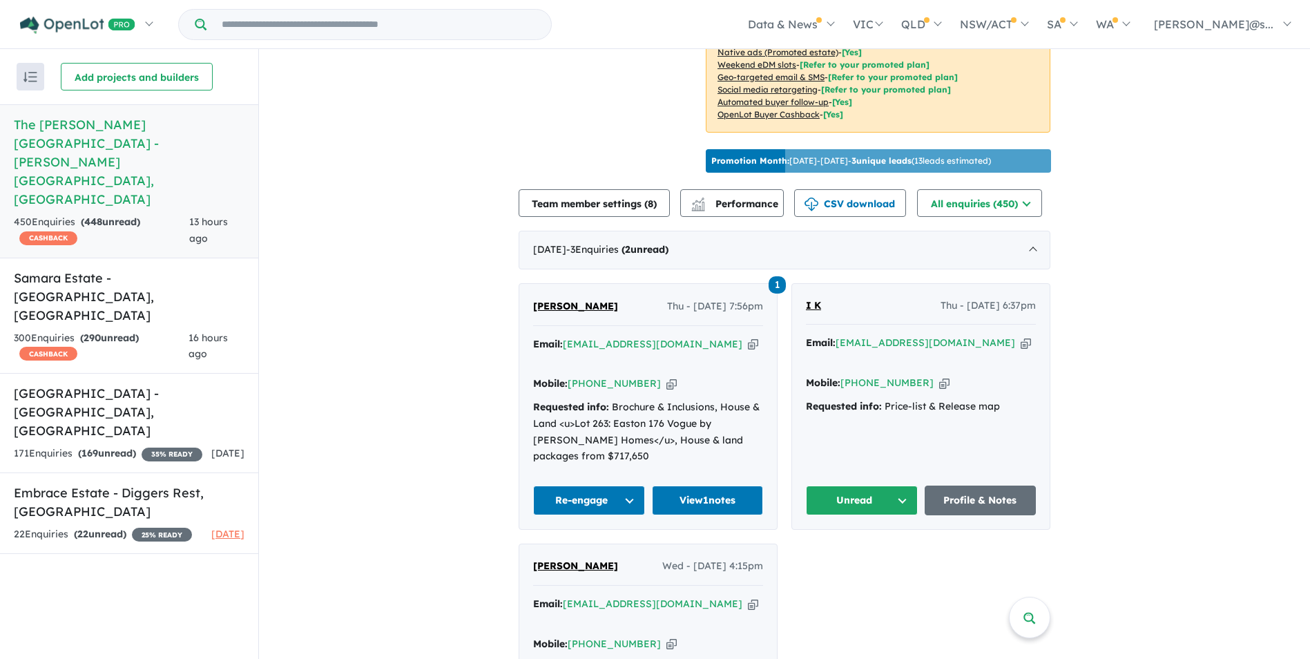
scroll to position [414, 0]
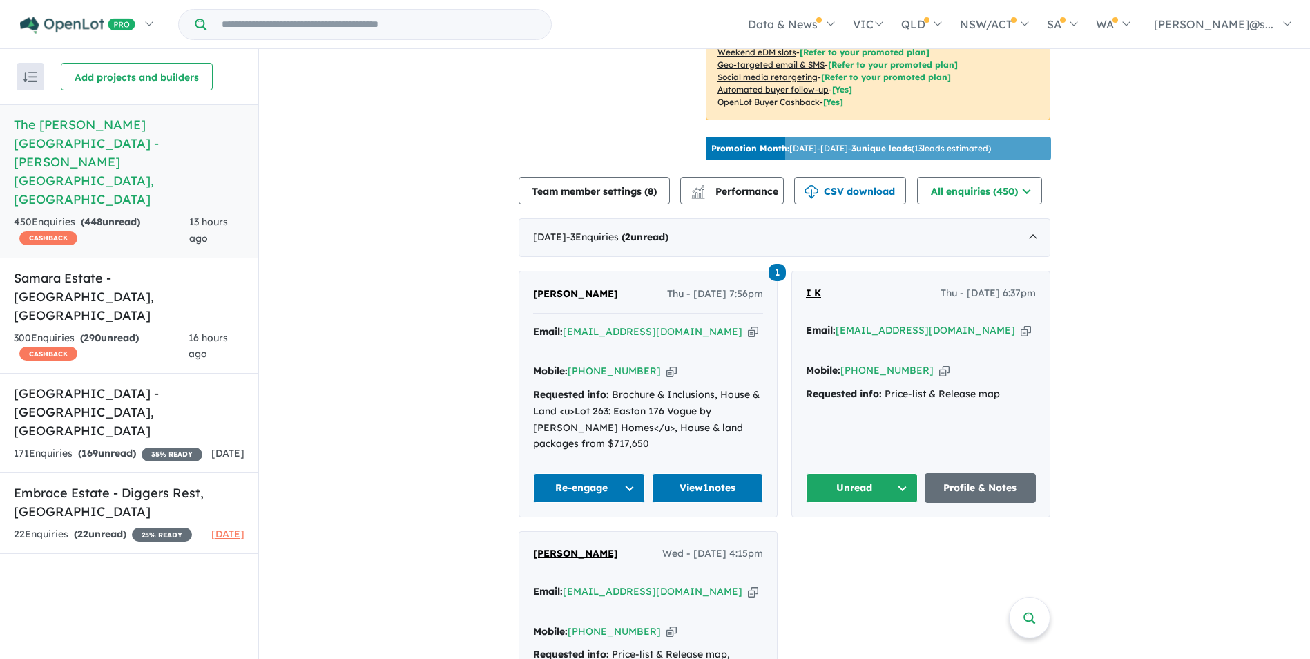
click at [569, 287] on span "[PERSON_NAME]" at bounding box center [575, 293] width 85 height 12
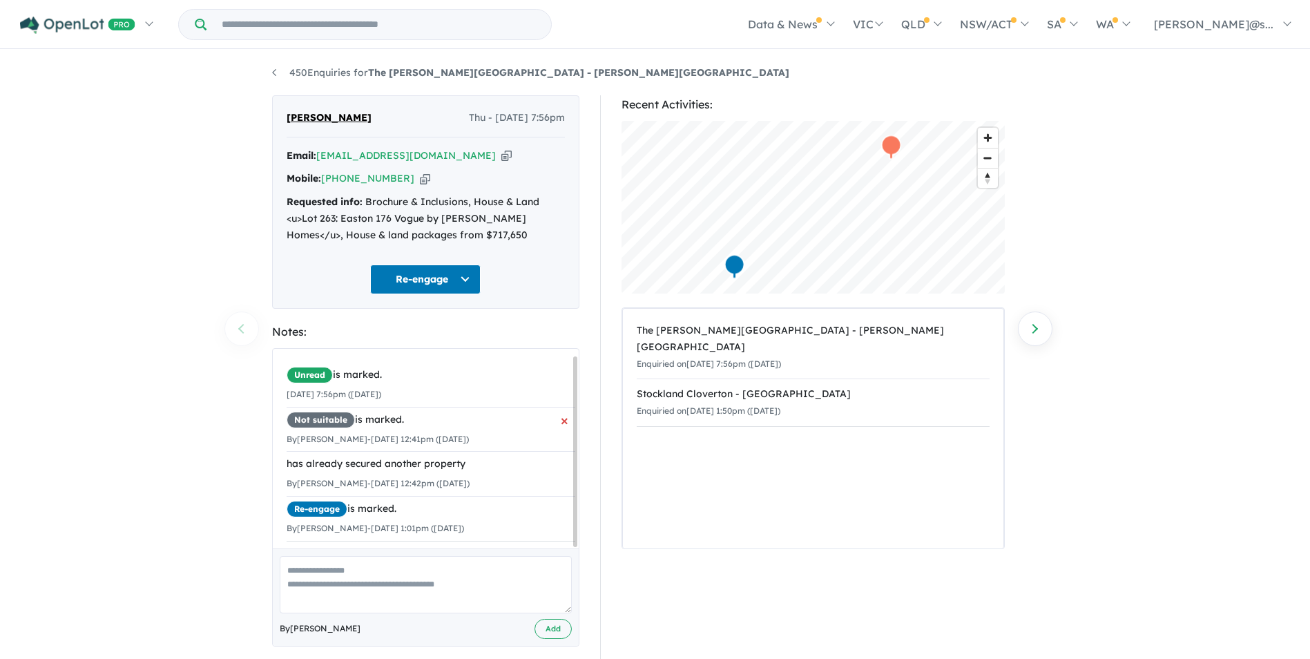
scroll to position [7, 0]
click at [561, 457] on span "×" at bounding box center [565, 465] width 8 height 26
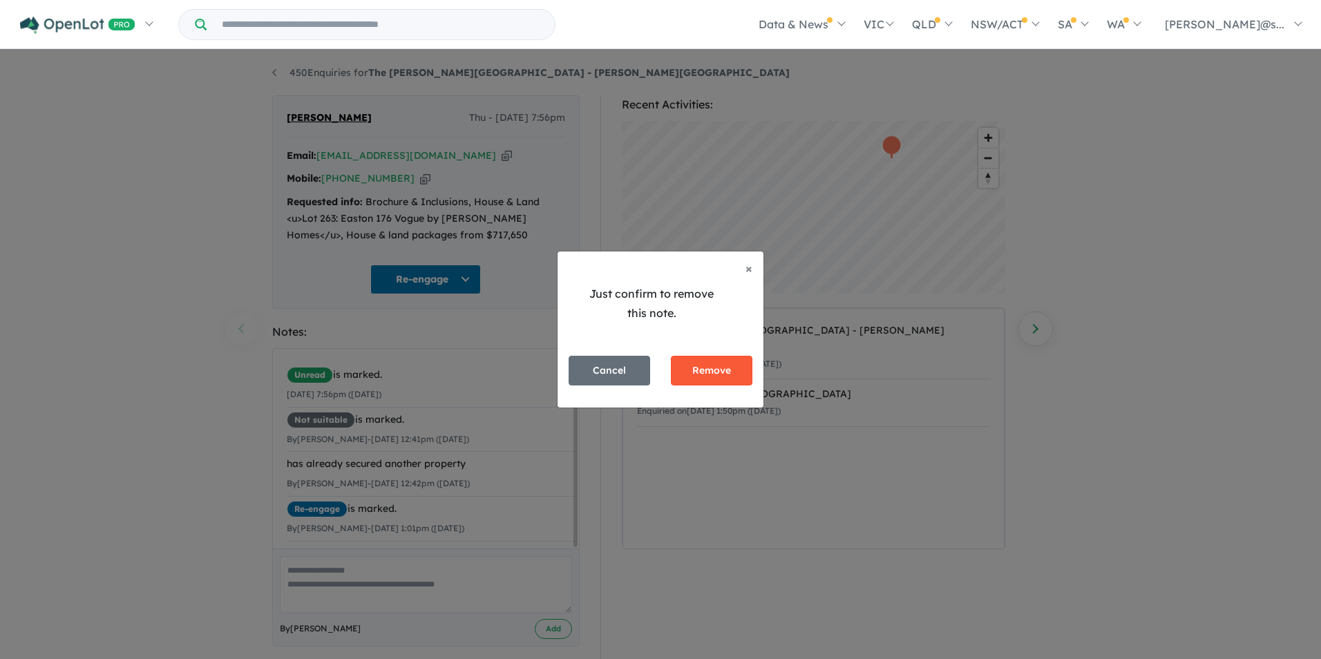
click at [713, 376] on button "Remove" at bounding box center [712, 371] width 82 height 30
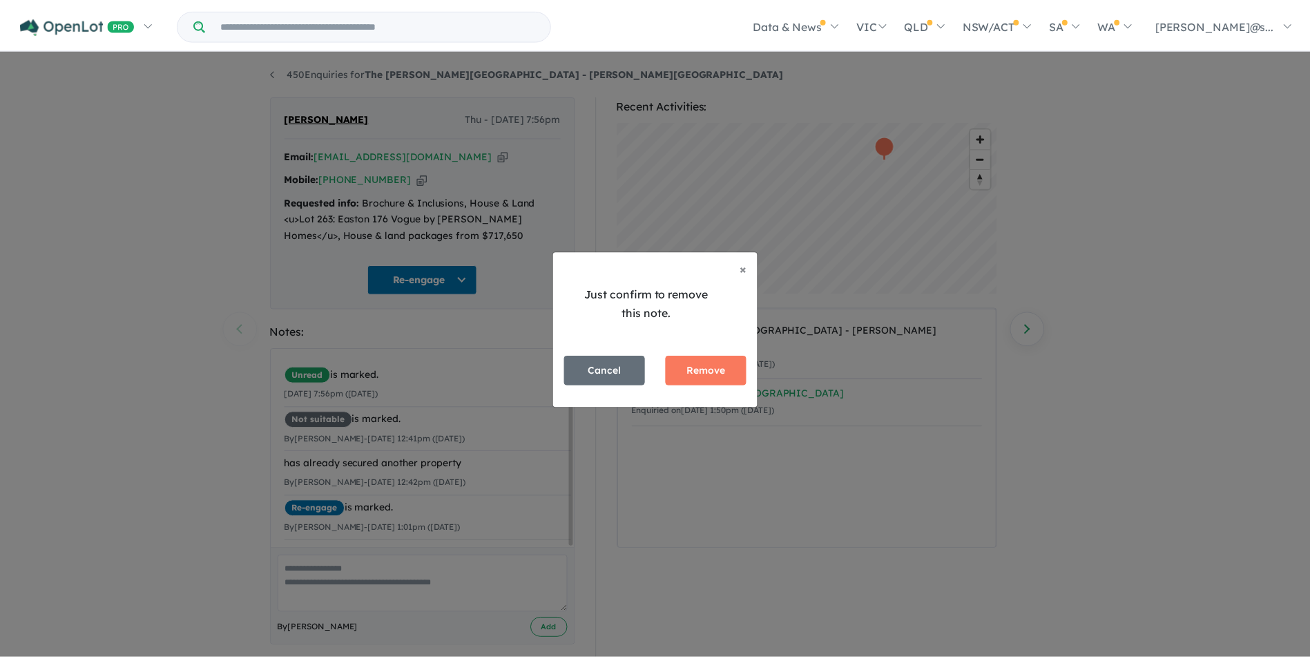
scroll to position [0, 0]
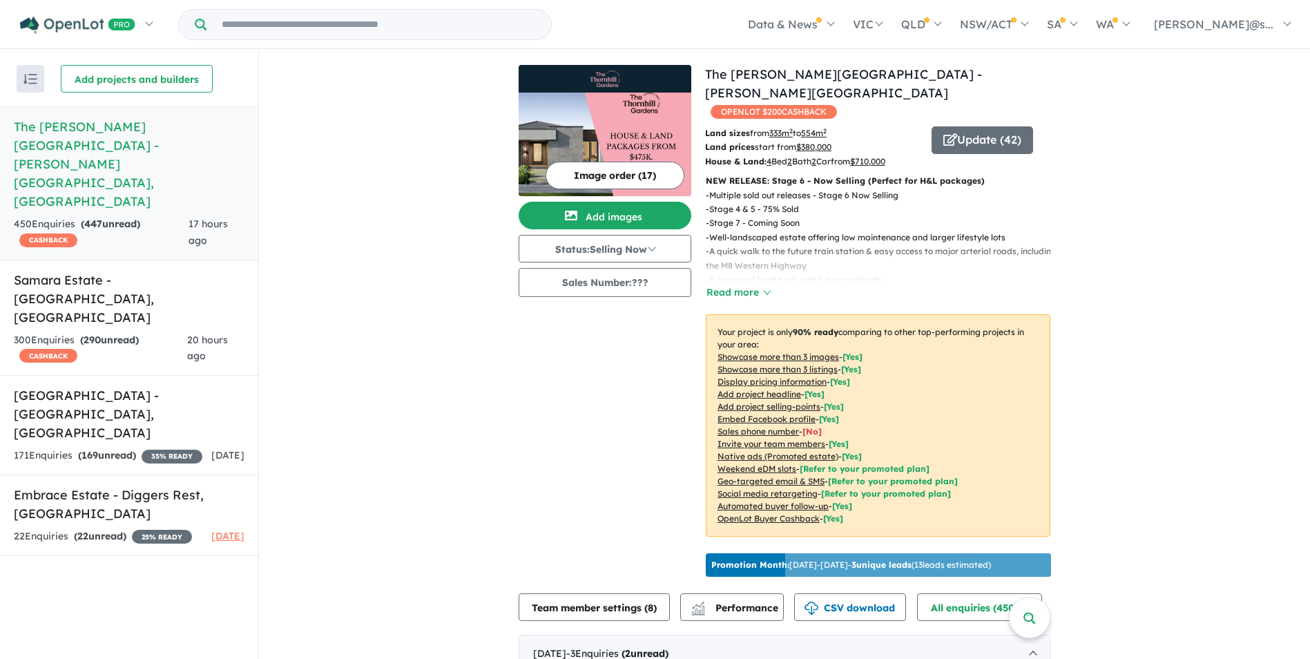
scroll to position [622, 0]
